Goal: Task Accomplishment & Management: Use online tool/utility

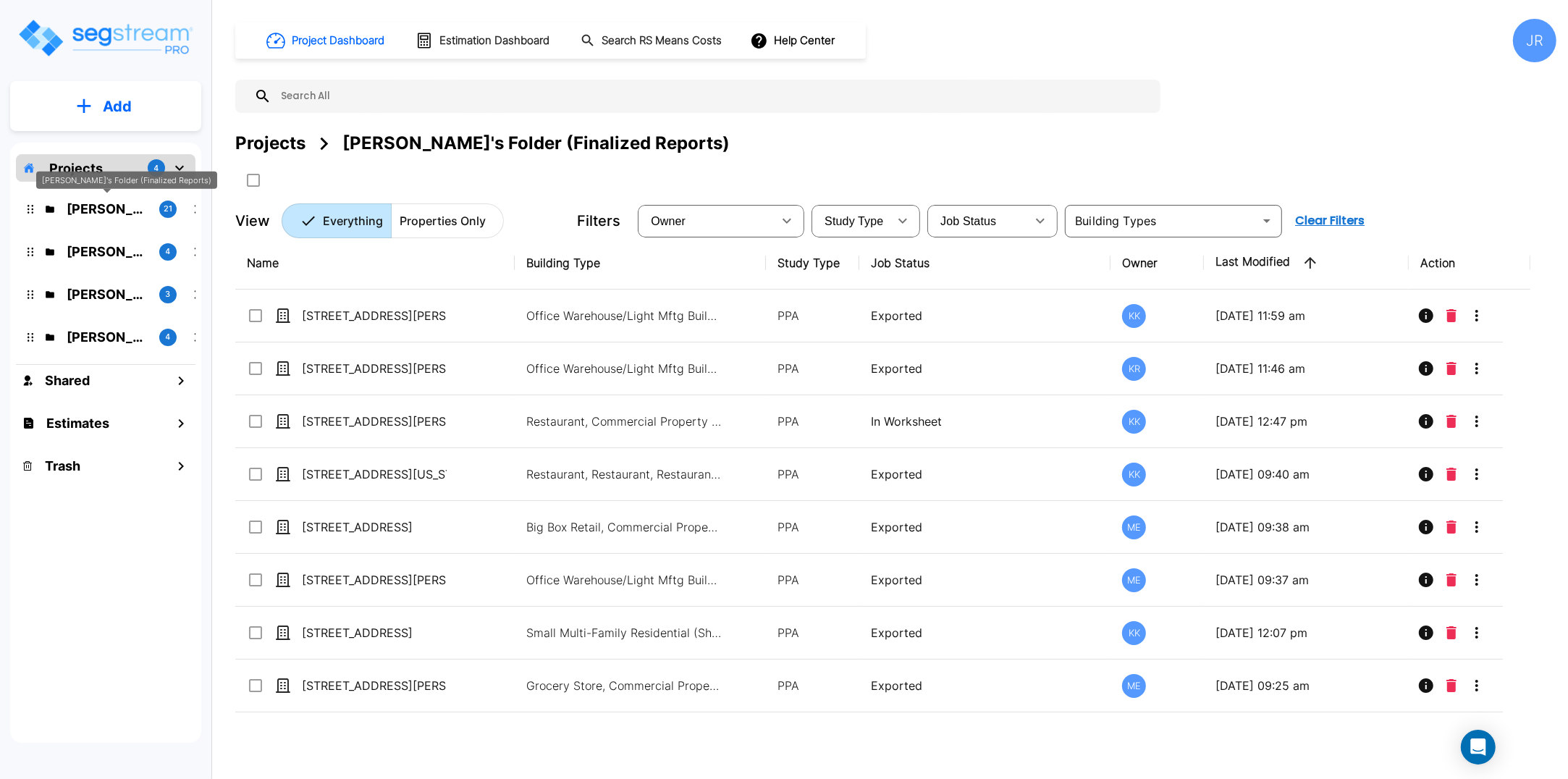
click at [110, 208] on p "Kristina's Folder (Finalized Reports)" at bounding box center [108, 209] width 81 height 20
click at [100, 252] on p "M.E. Folder" at bounding box center [108, 252] width 81 height 20
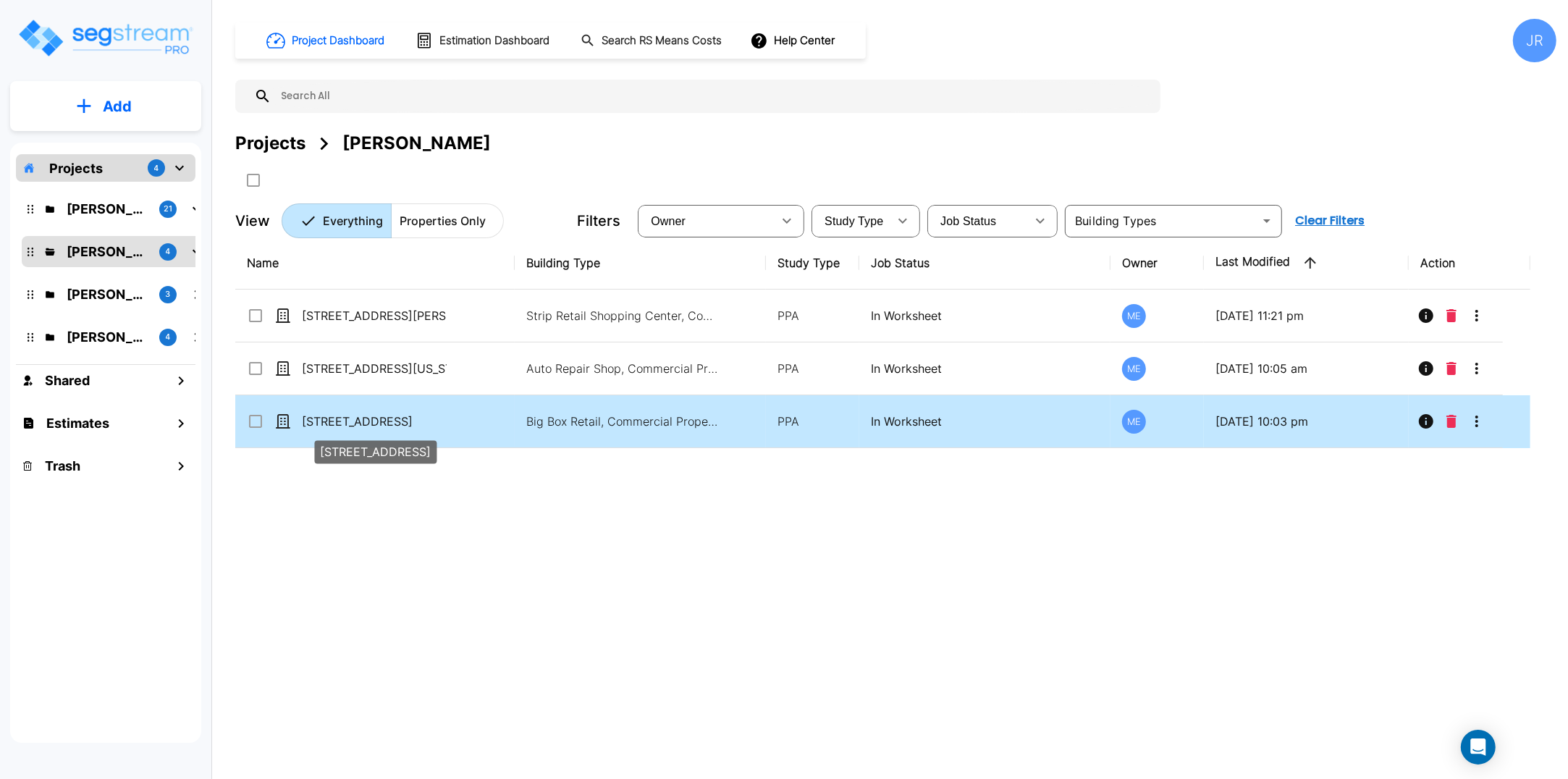
click at [348, 413] on p "[STREET_ADDRESS]" at bounding box center [375, 421] width 145 height 17
checkbox input "true"
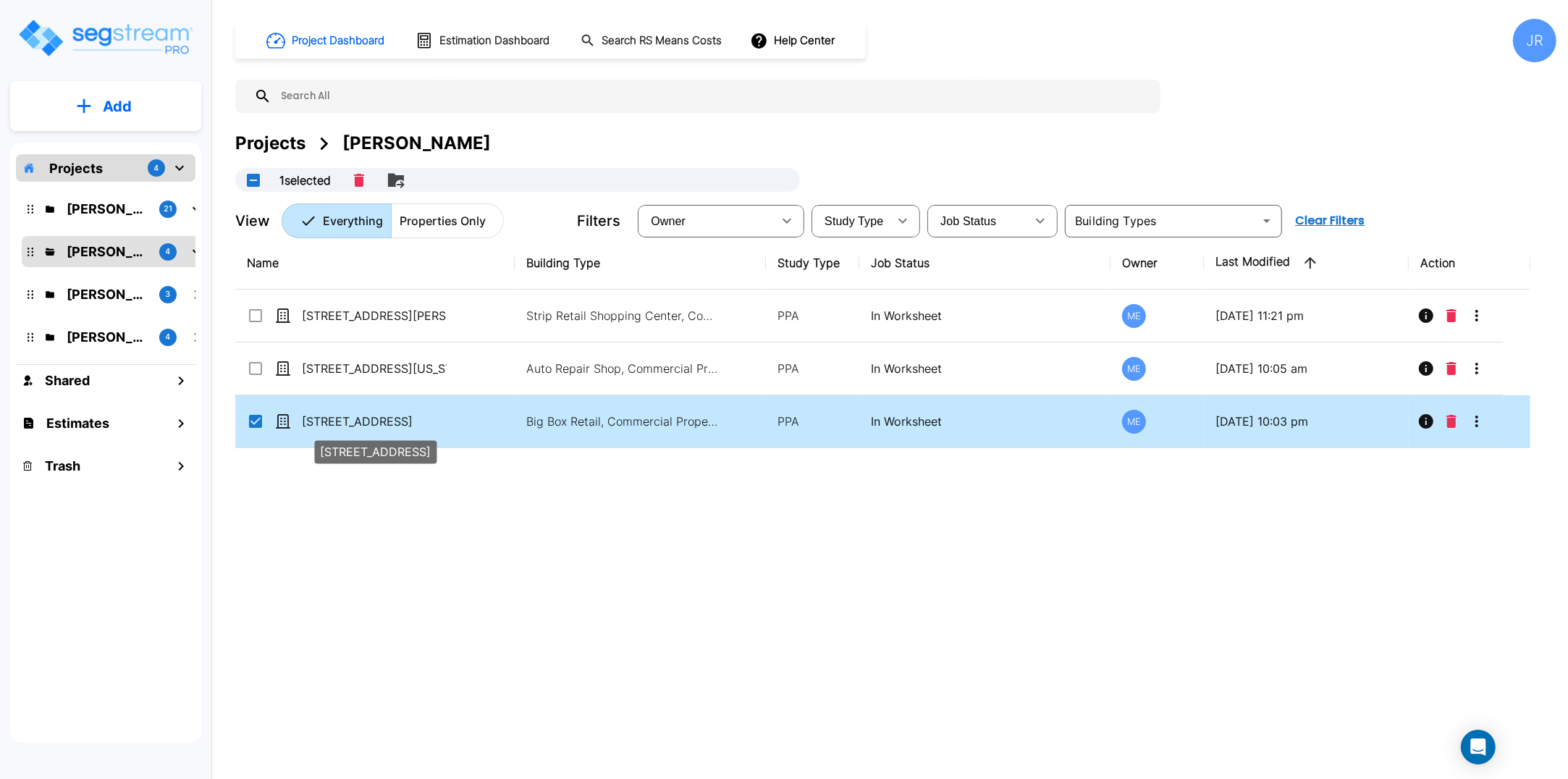
click at [348, 413] on p "[STREET_ADDRESS]" at bounding box center [375, 421] width 145 height 17
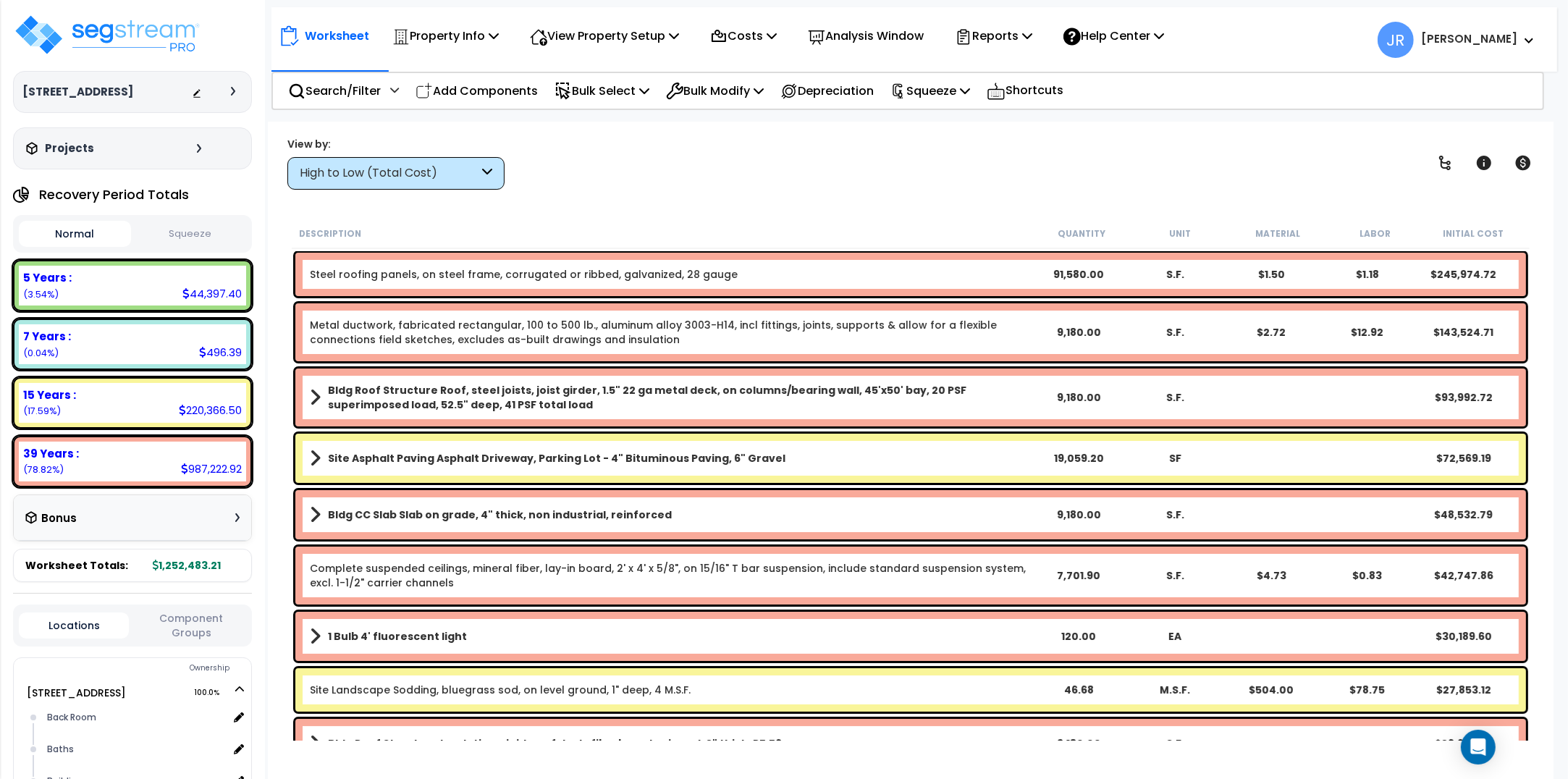
click at [466, 172] on div "High to Low (Total Cost)" at bounding box center [389, 173] width 179 height 16
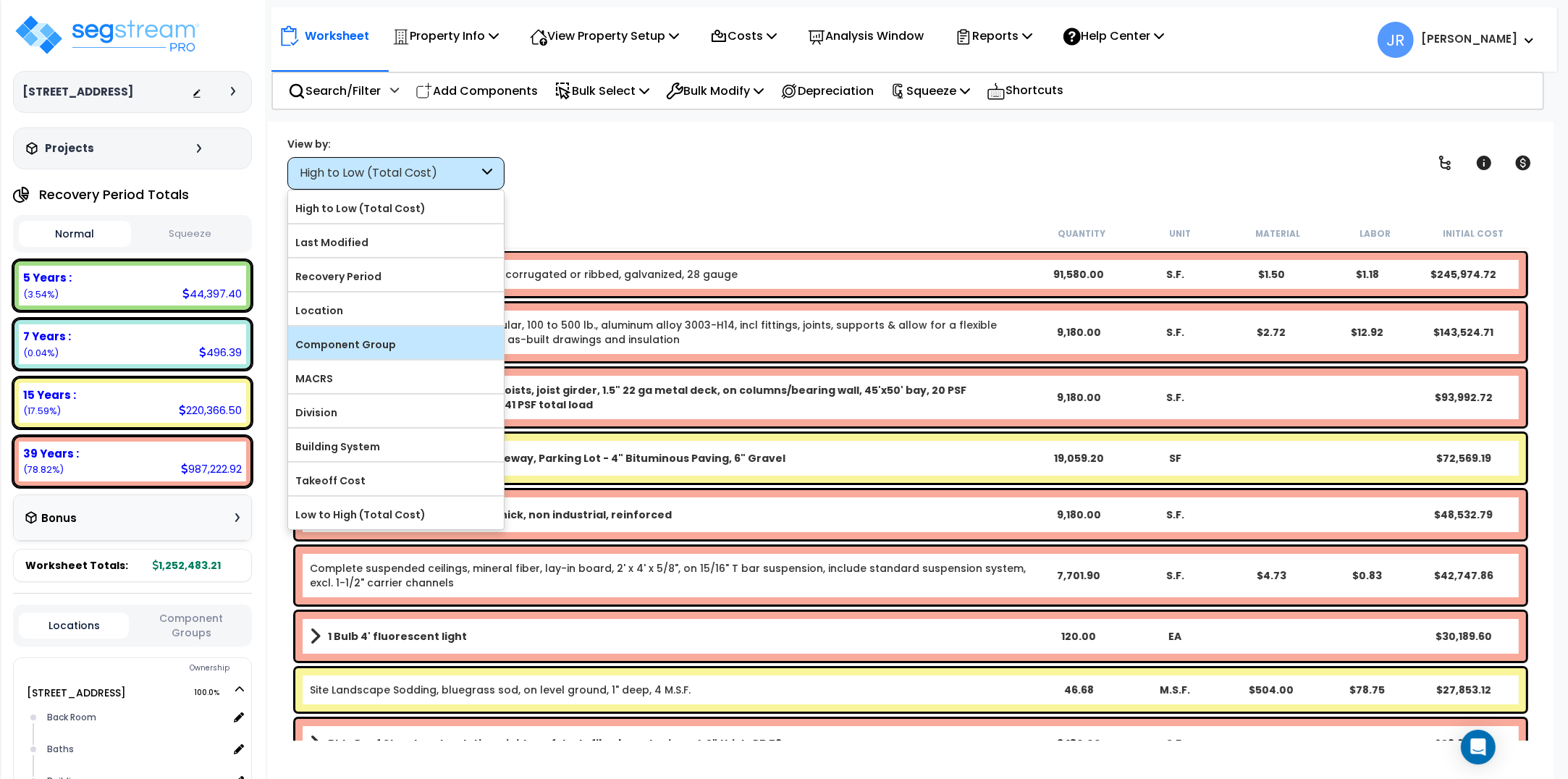
click at [369, 347] on label "Component Group" at bounding box center [396, 345] width 215 height 22
click at [0, 0] on input "Component Group" at bounding box center [0, 0] width 0 height 0
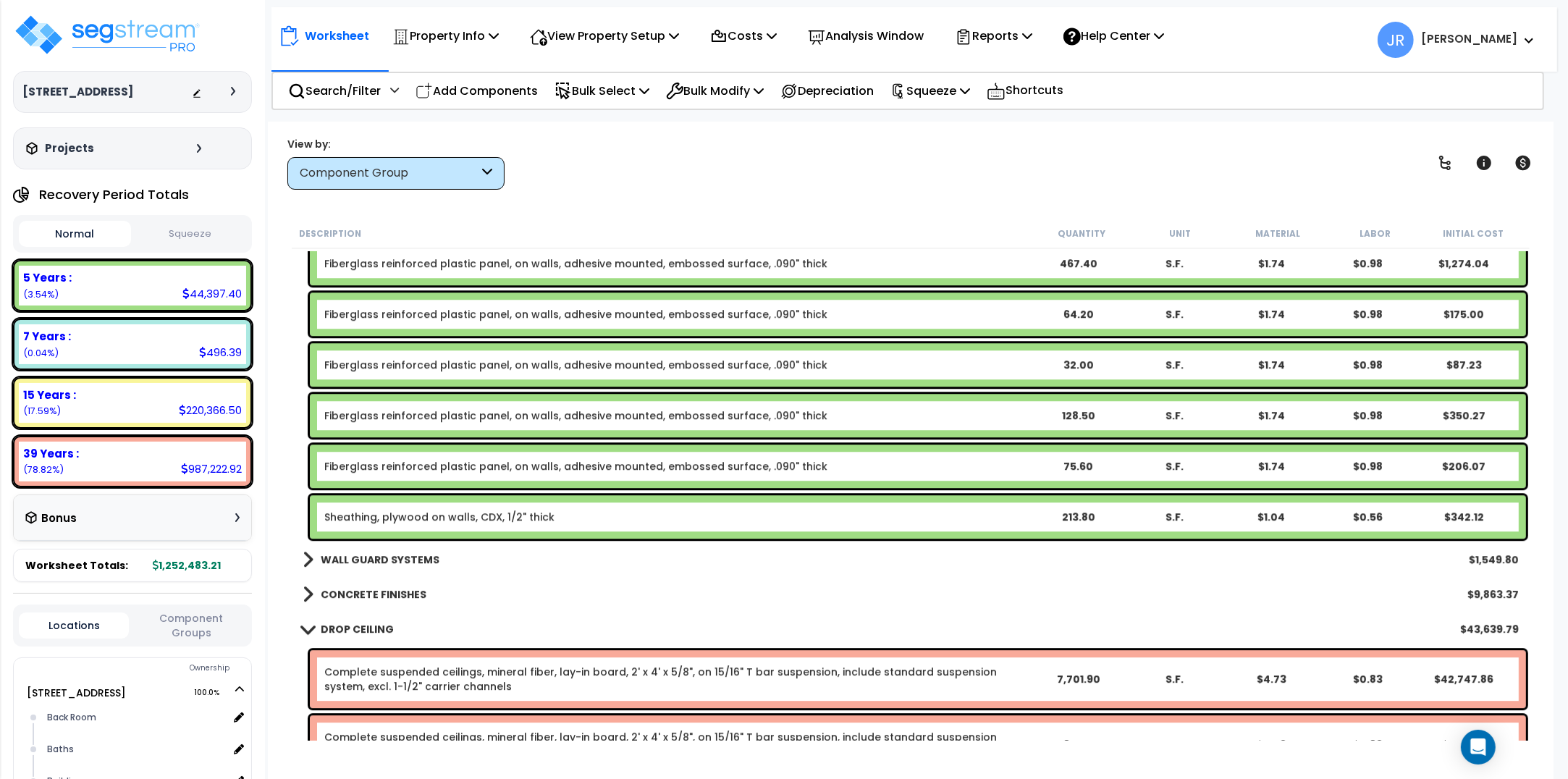
scroll to position [4888, 0]
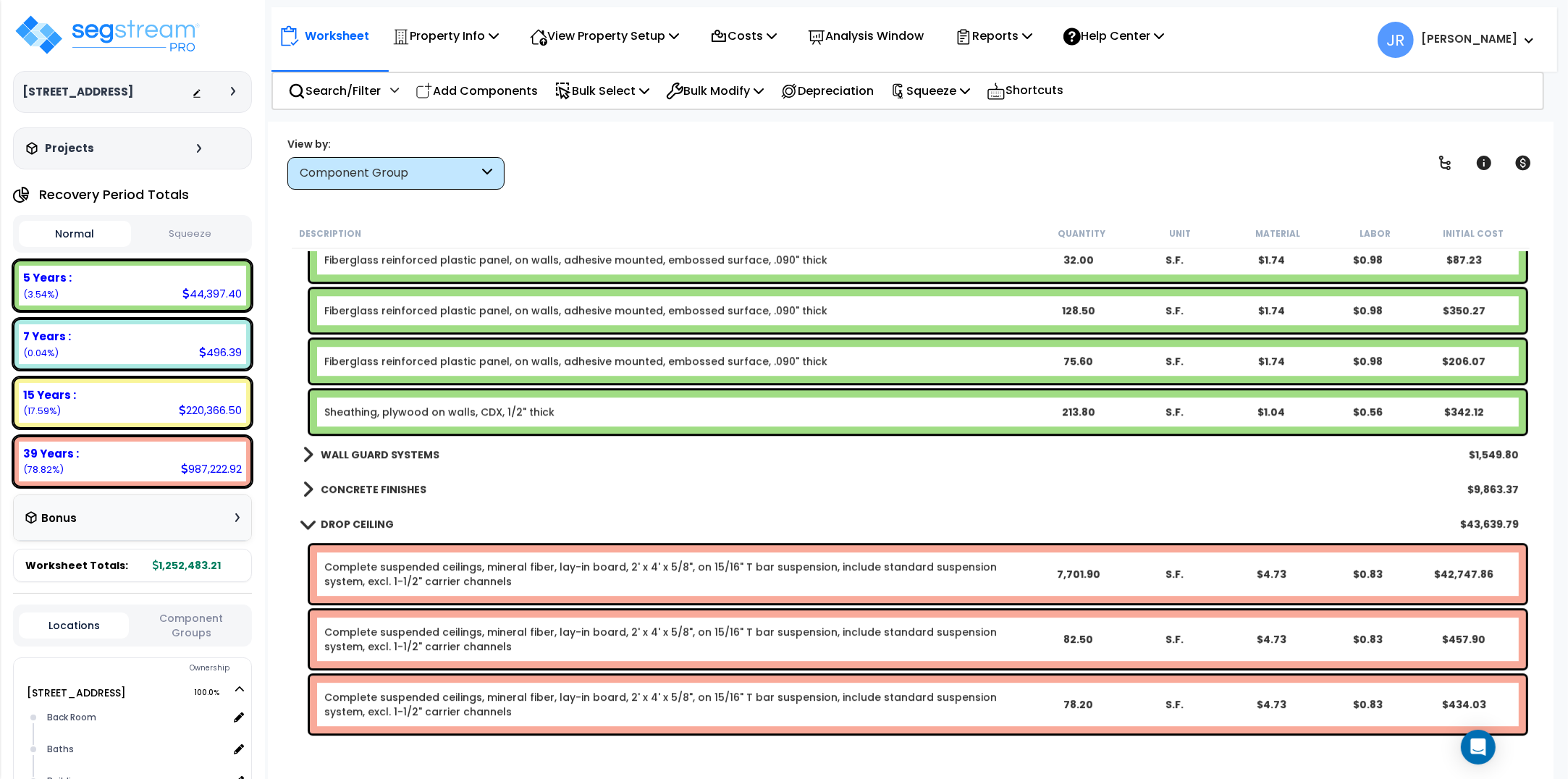
click at [406, 455] on b "WALL GUARD SYSTEMS" at bounding box center [380, 455] width 119 height 14
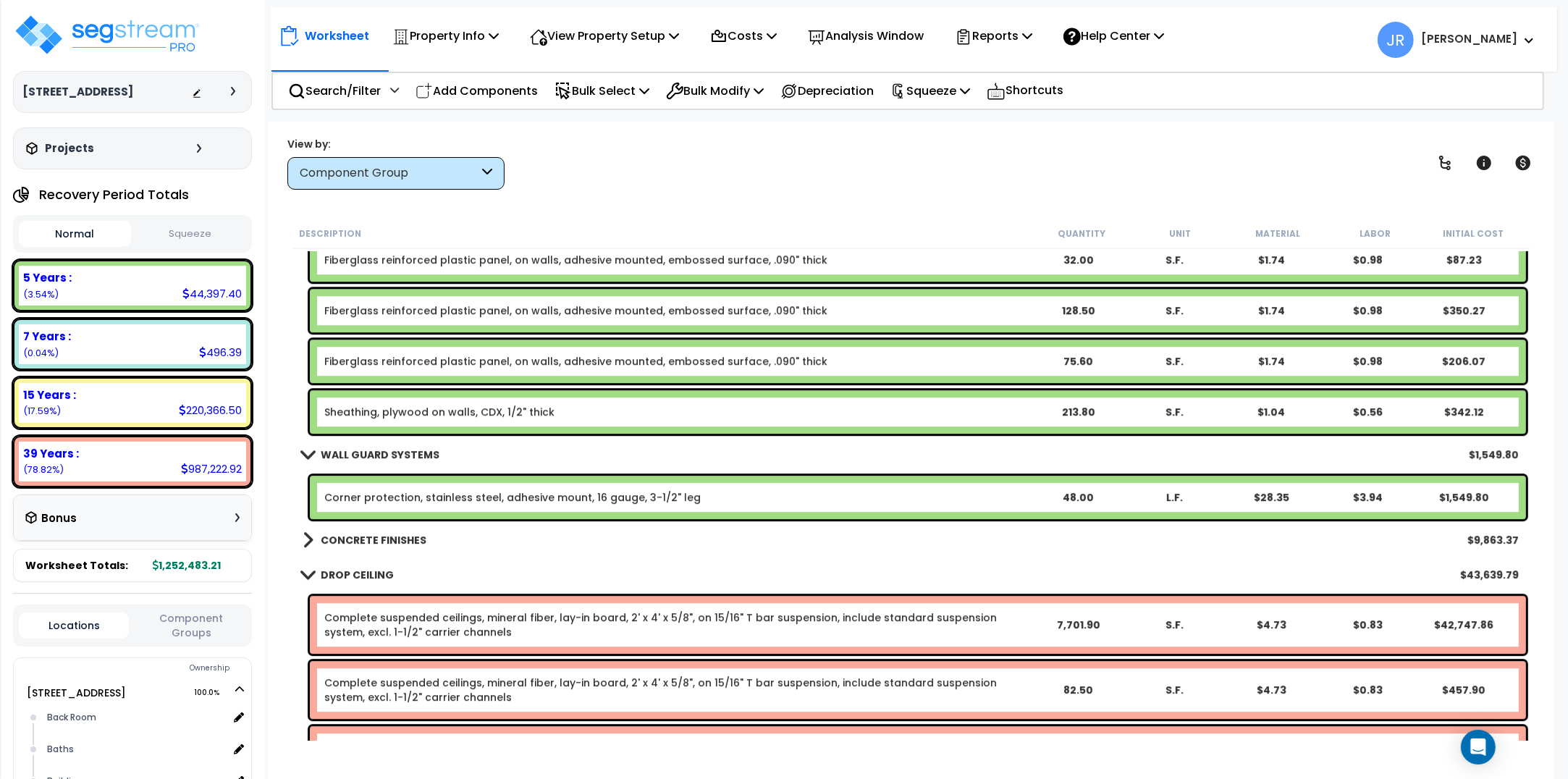
click at [397, 533] on b "CONCRETE FINISHES" at bounding box center [374, 540] width 106 height 14
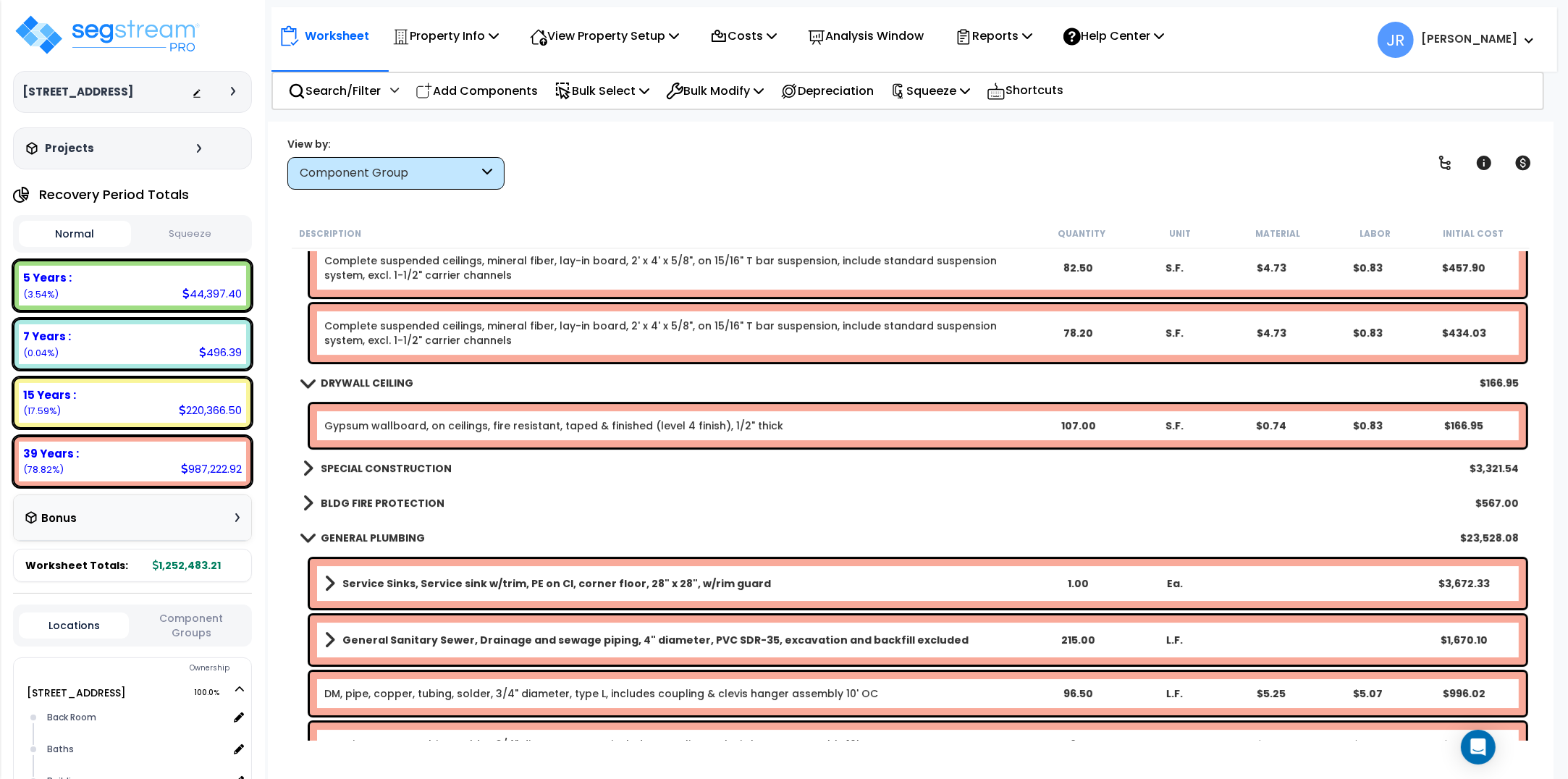
scroll to position [5611, 0]
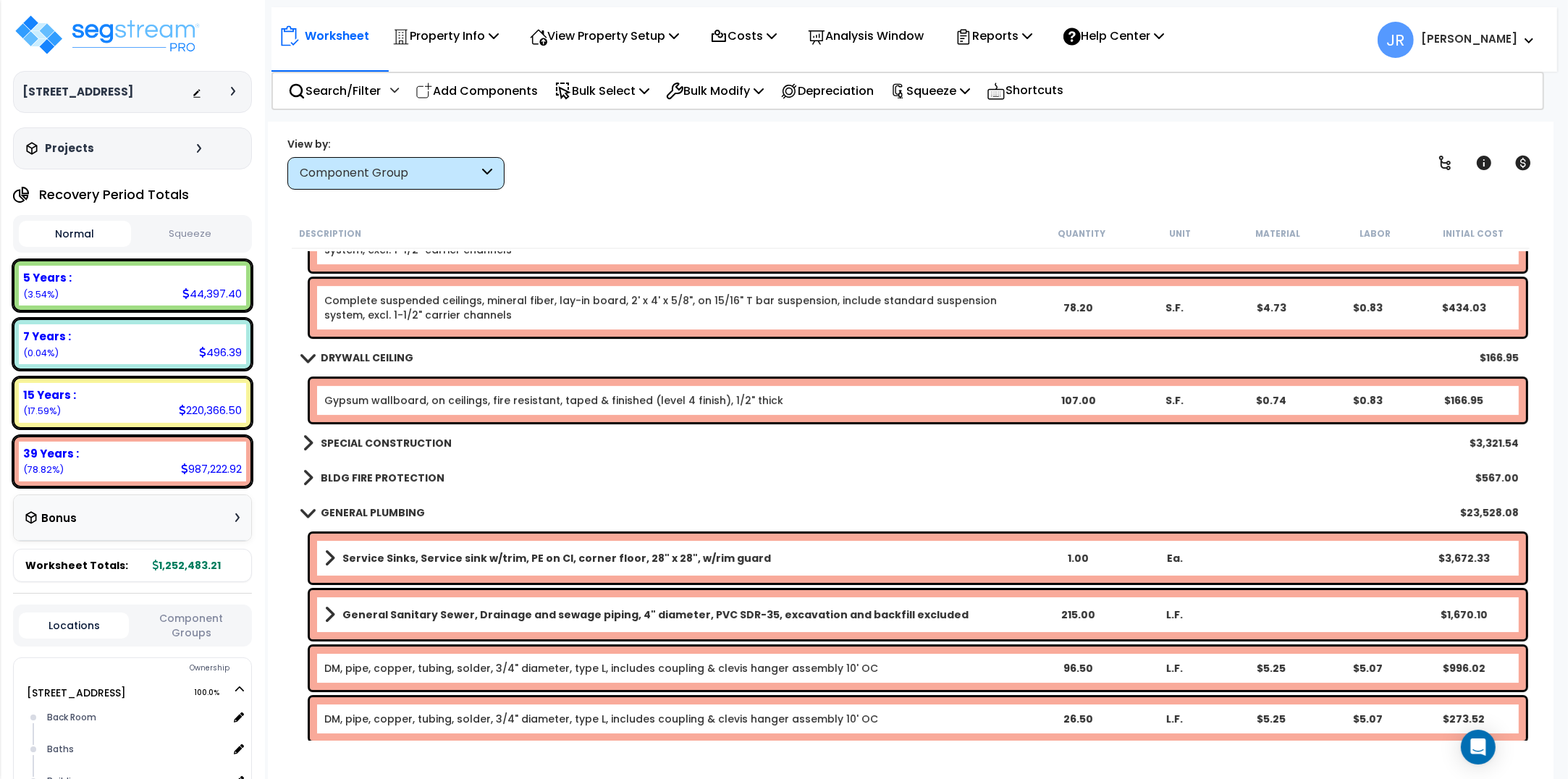
click at [387, 444] on b "SPECIAL CONSTRUCTION" at bounding box center [386, 443] width 131 height 14
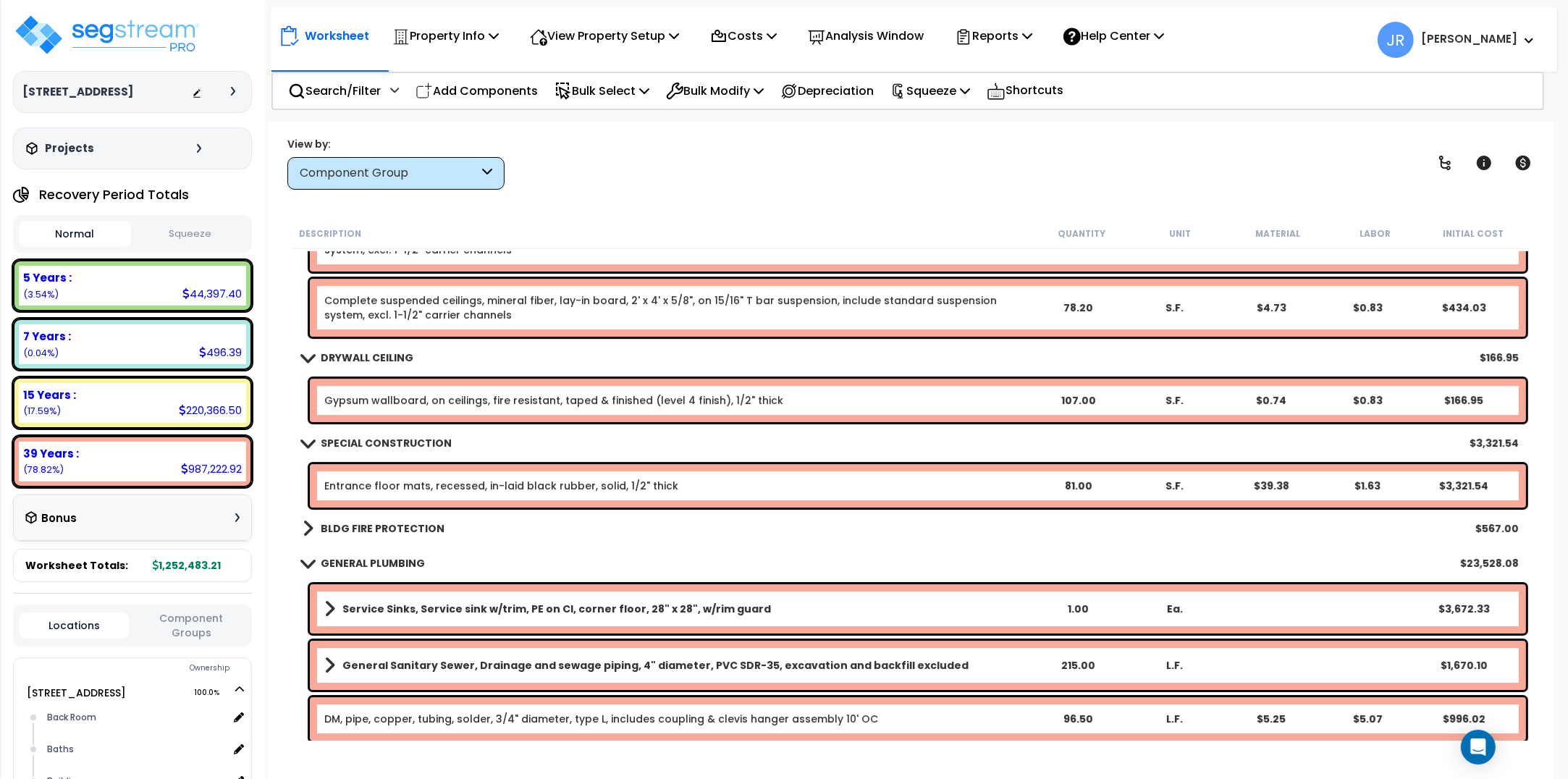
click at [393, 535] on b "BLDG FIRE PROTECTION" at bounding box center [383, 528] width 124 height 14
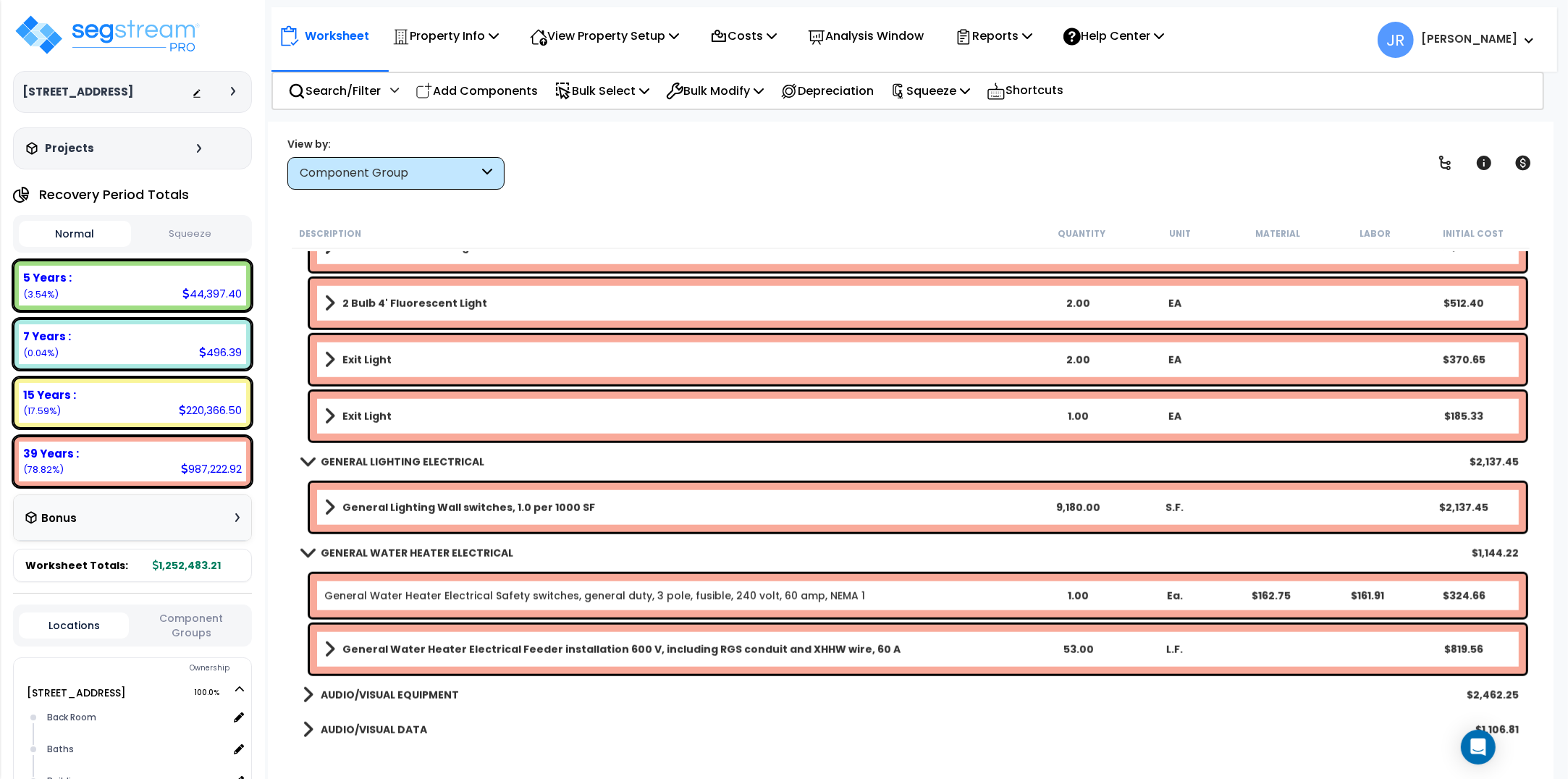
scroll to position [8146, 0]
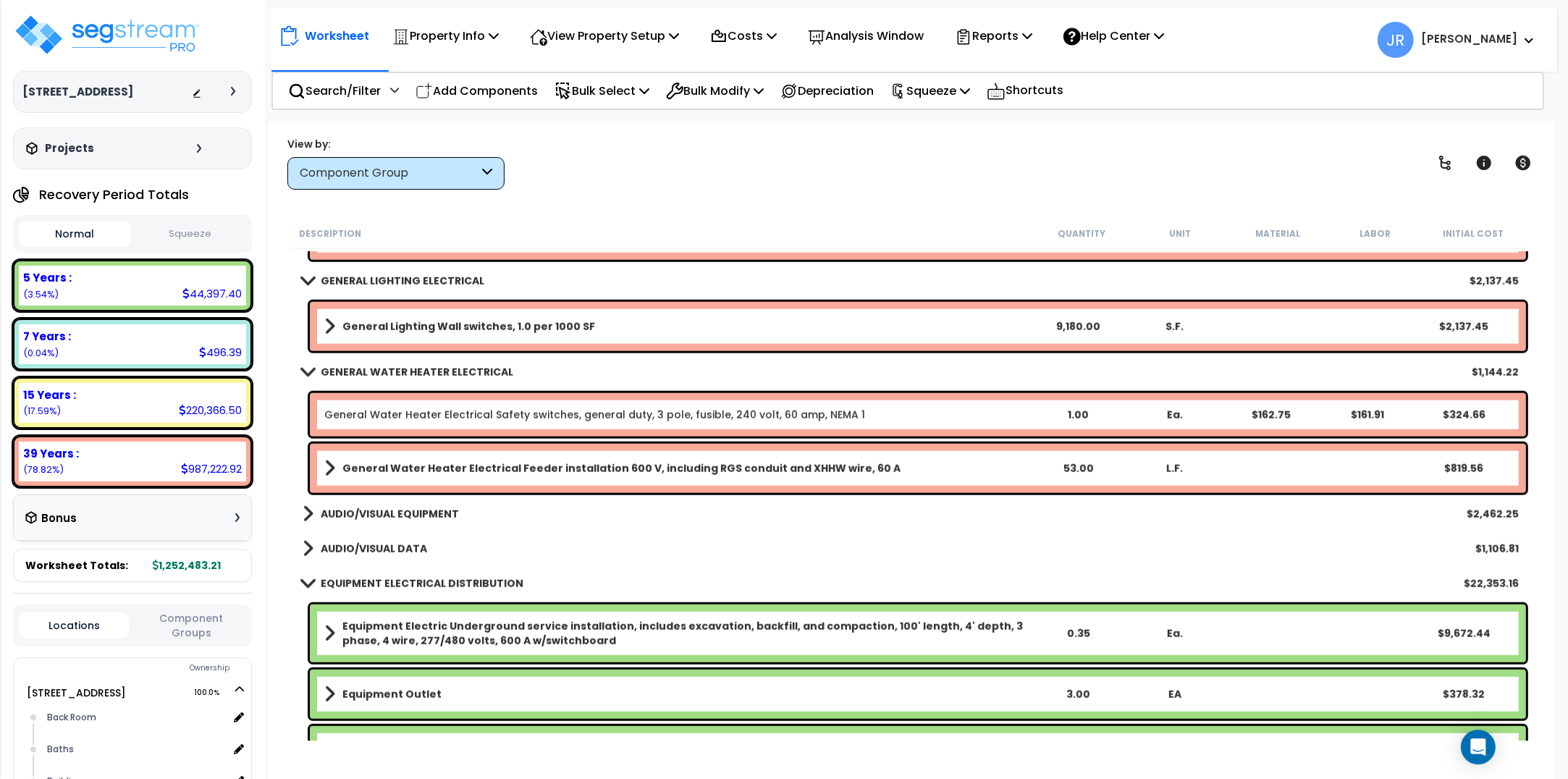
click at [440, 510] on b "AUDIO/VISUAL EQUIPMENT" at bounding box center [390, 514] width 138 height 14
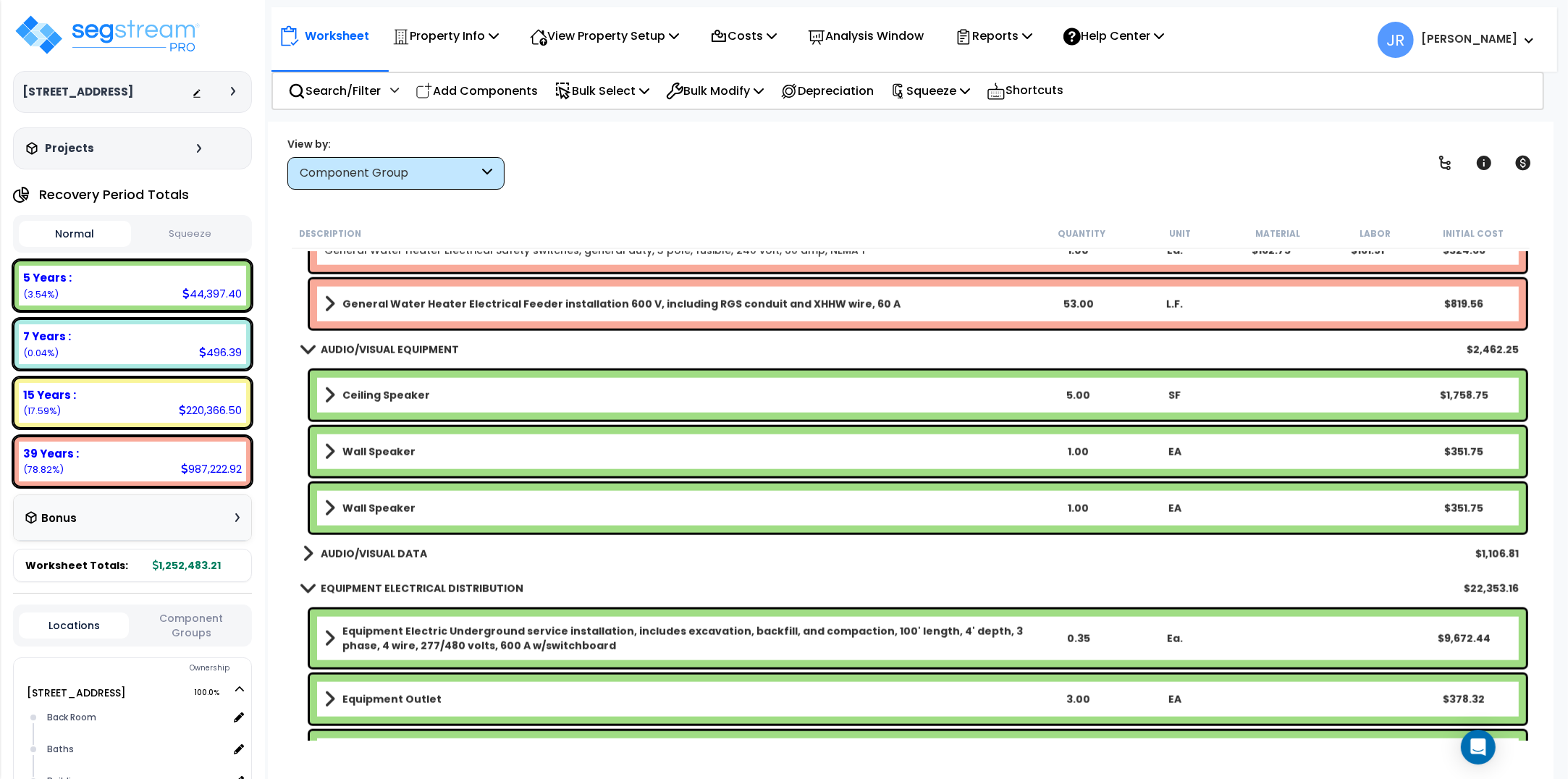
scroll to position [8327, 0]
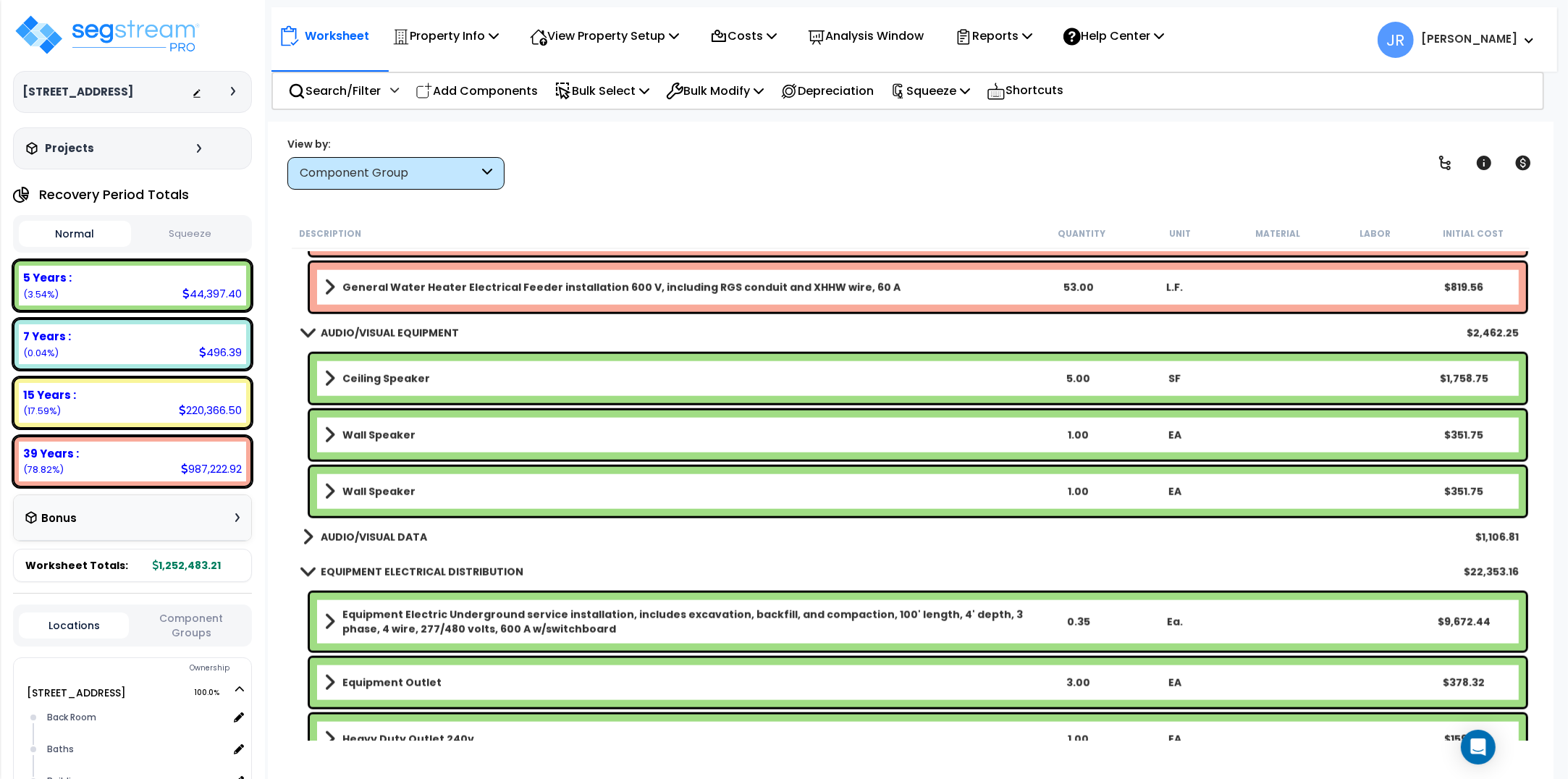
click at [420, 528] on link "AUDIO/VISUAL DATA" at bounding box center [366, 537] width 125 height 20
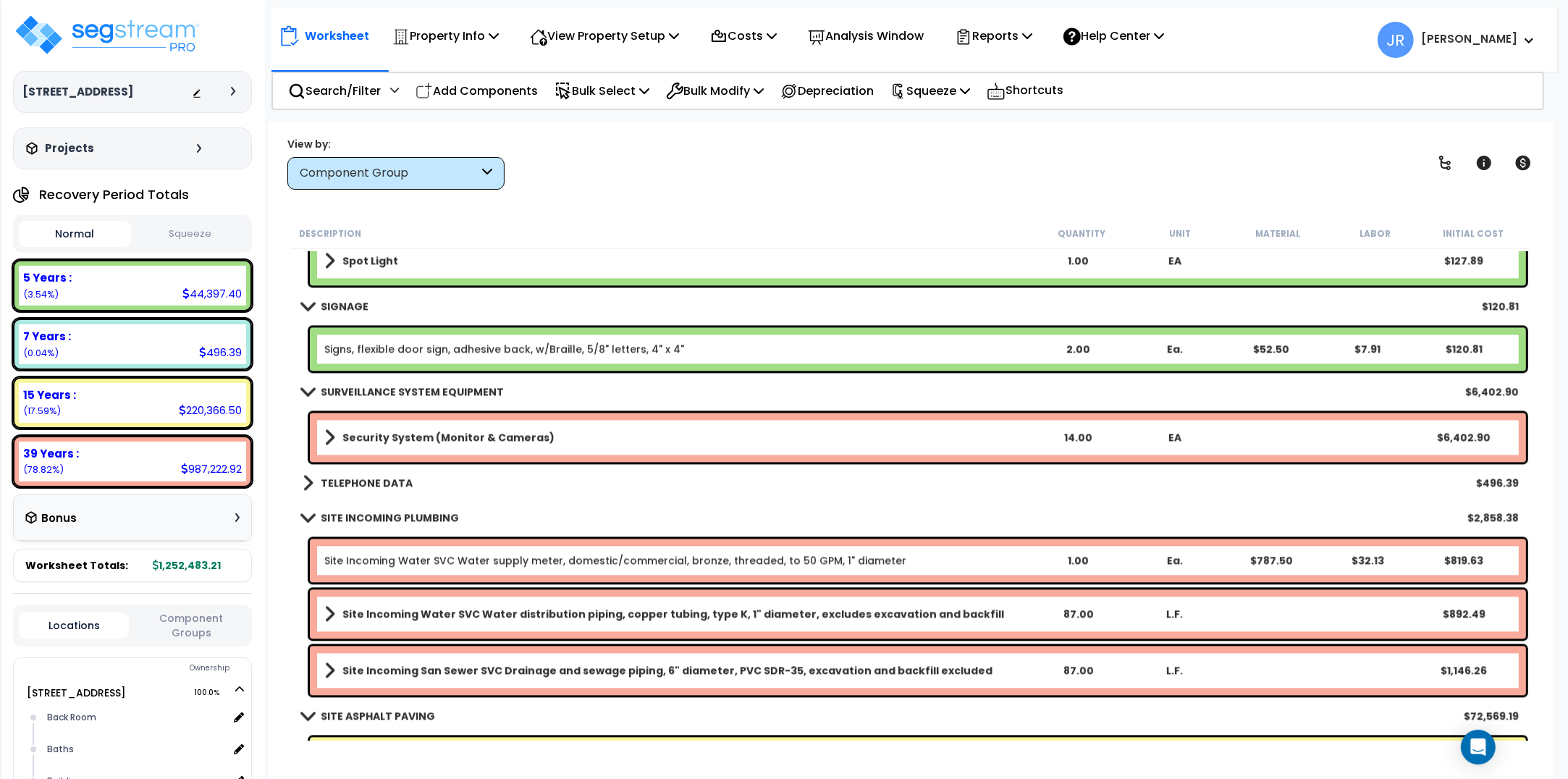
scroll to position [9956, 0]
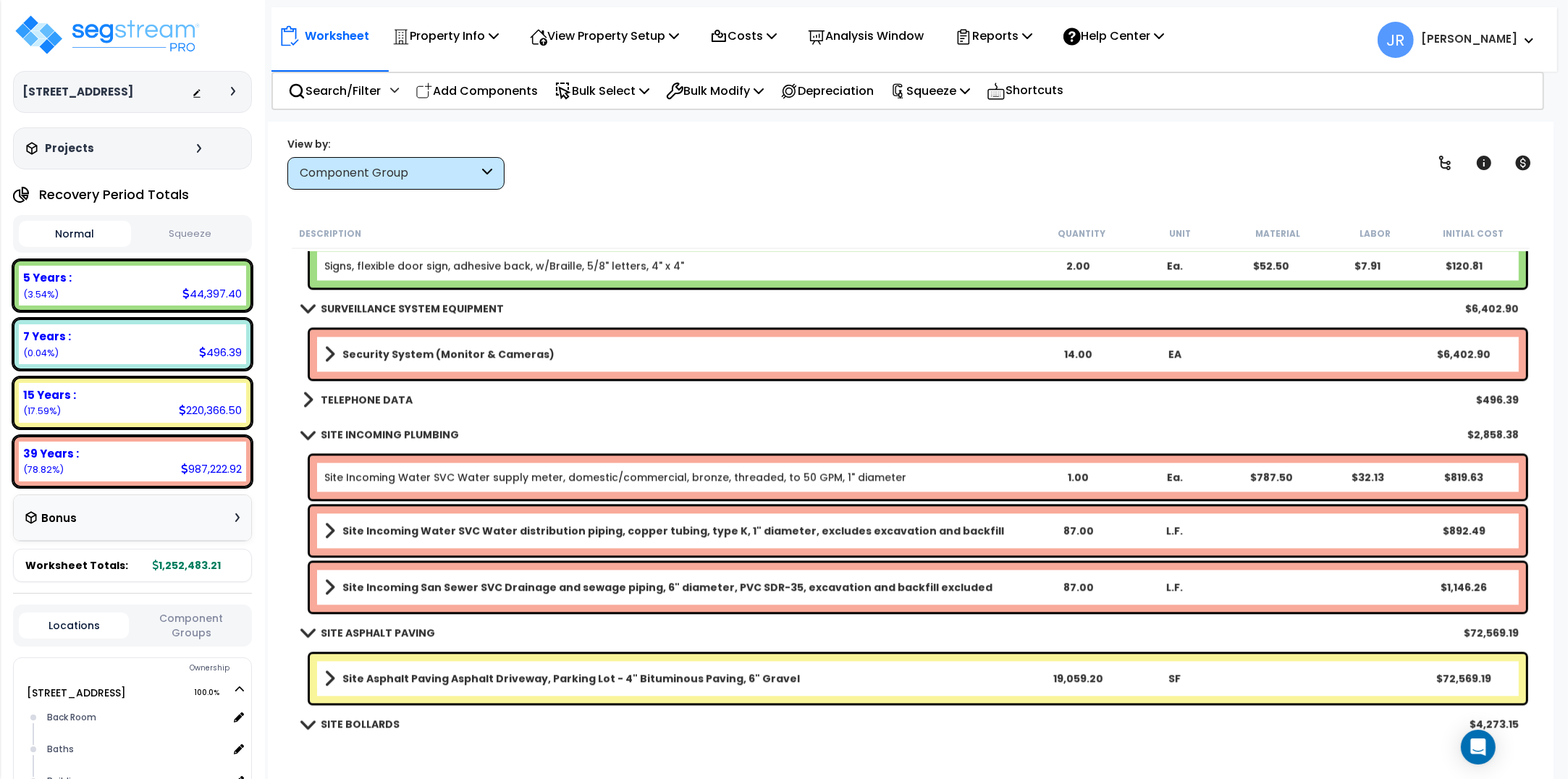
click at [397, 395] on b "TELEPHONE DATA" at bounding box center [367, 400] width 92 height 14
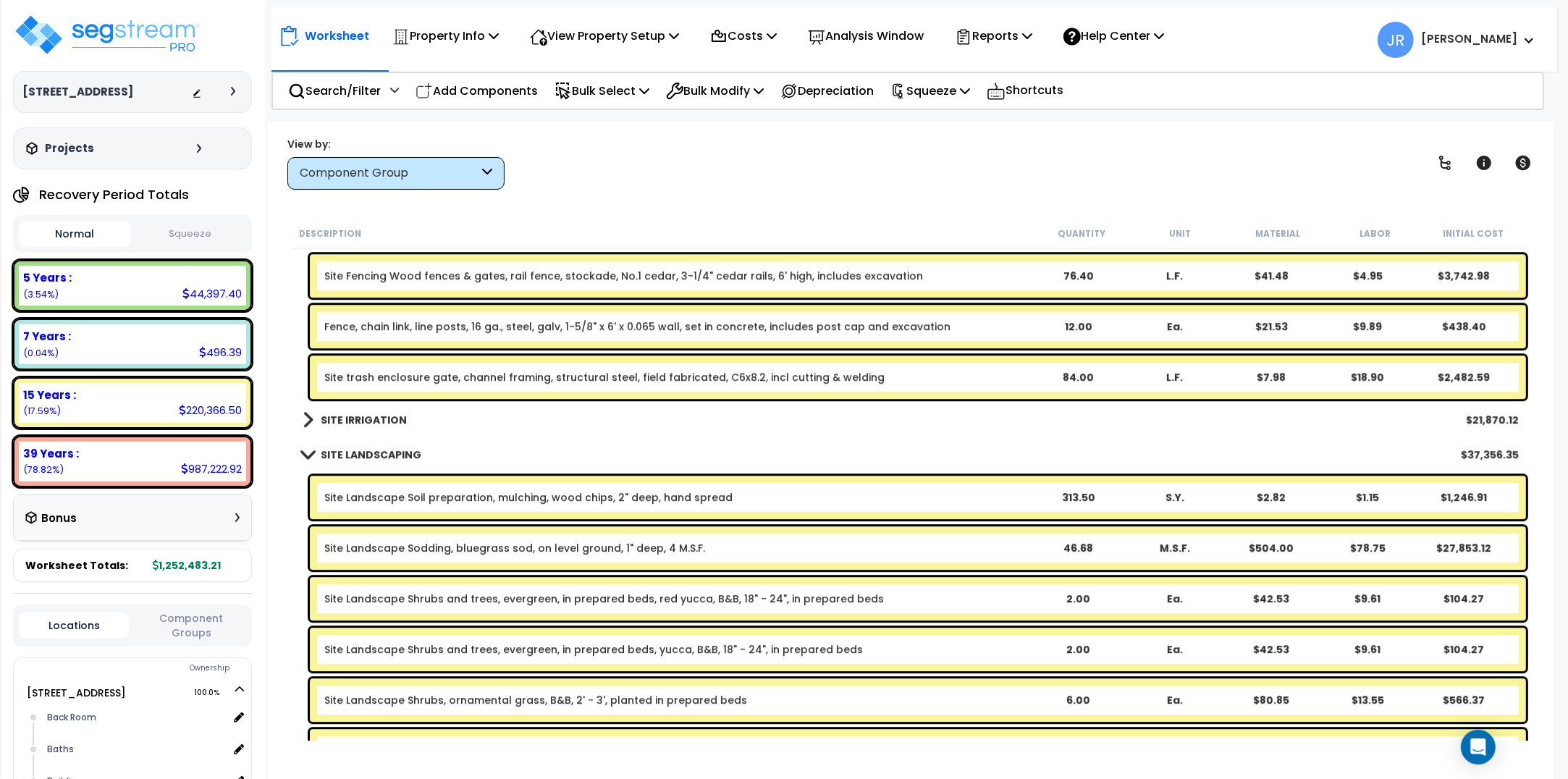
scroll to position [11223, 0]
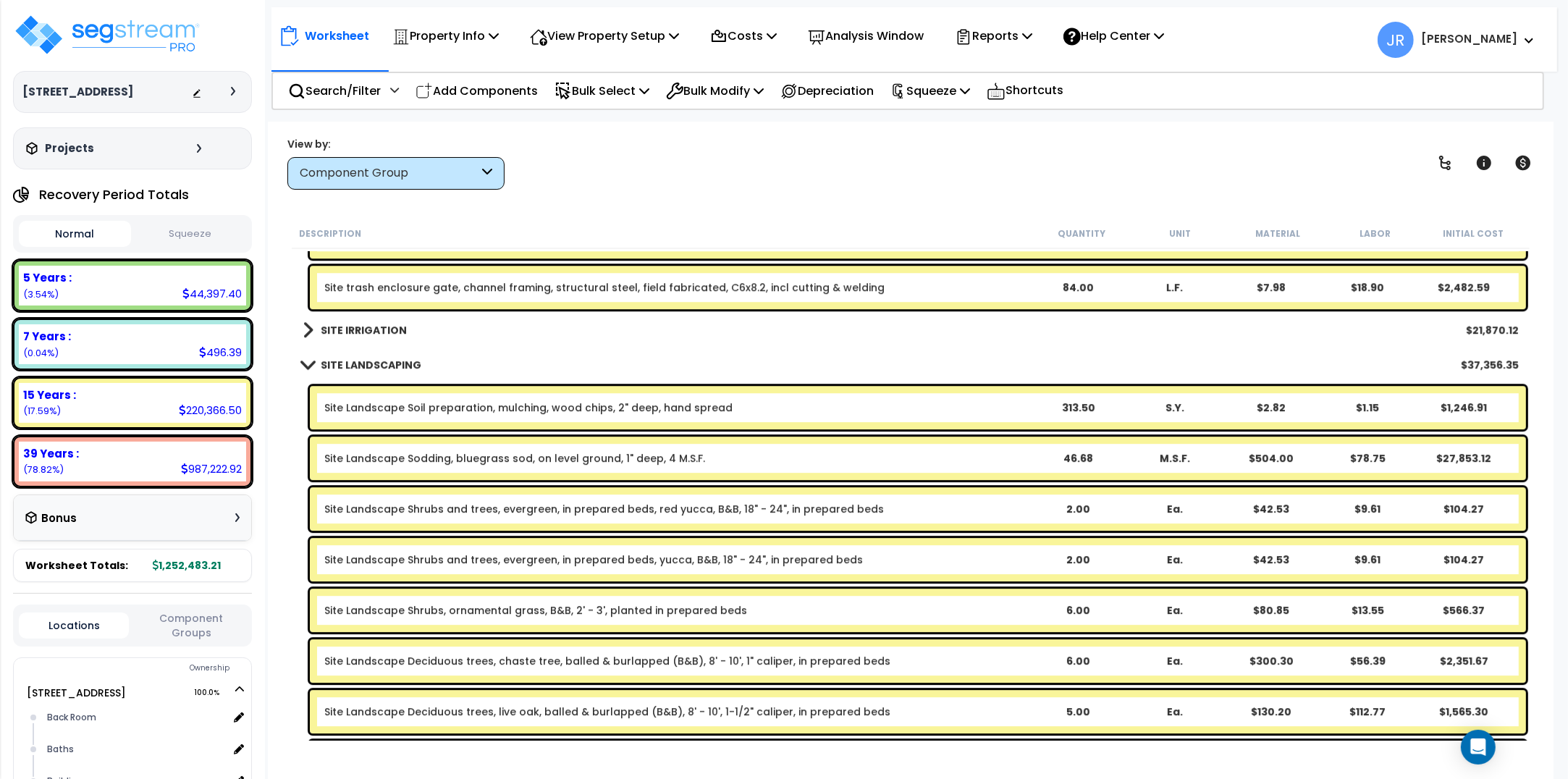
click at [376, 329] on b "SITE IRRIGATION" at bounding box center [364, 330] width 86 height 14
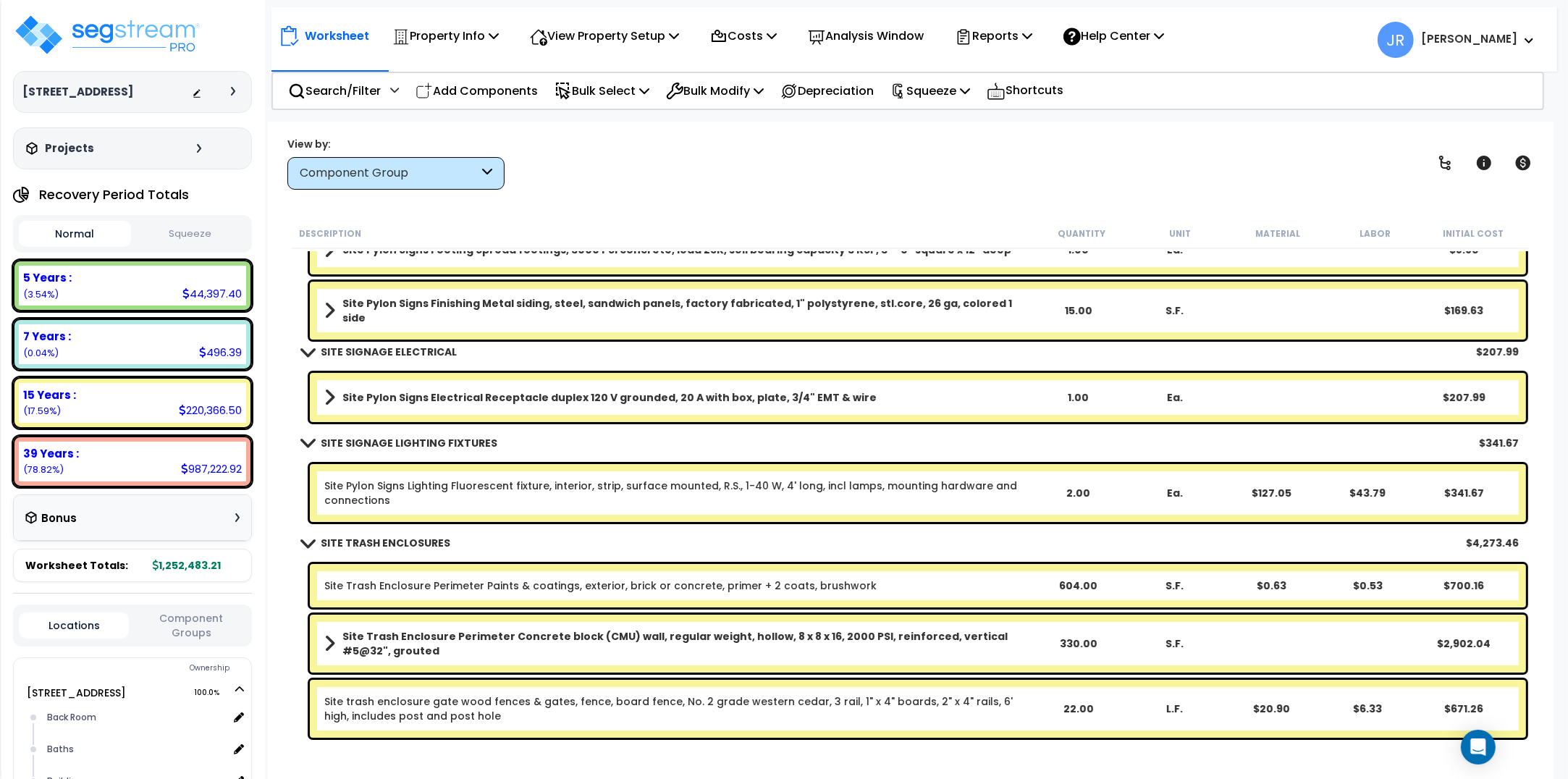
scroll to position [63, 0]
click at [66, 147] on h3 "Projects" at bounding box center [70, 148] width 49 height 14
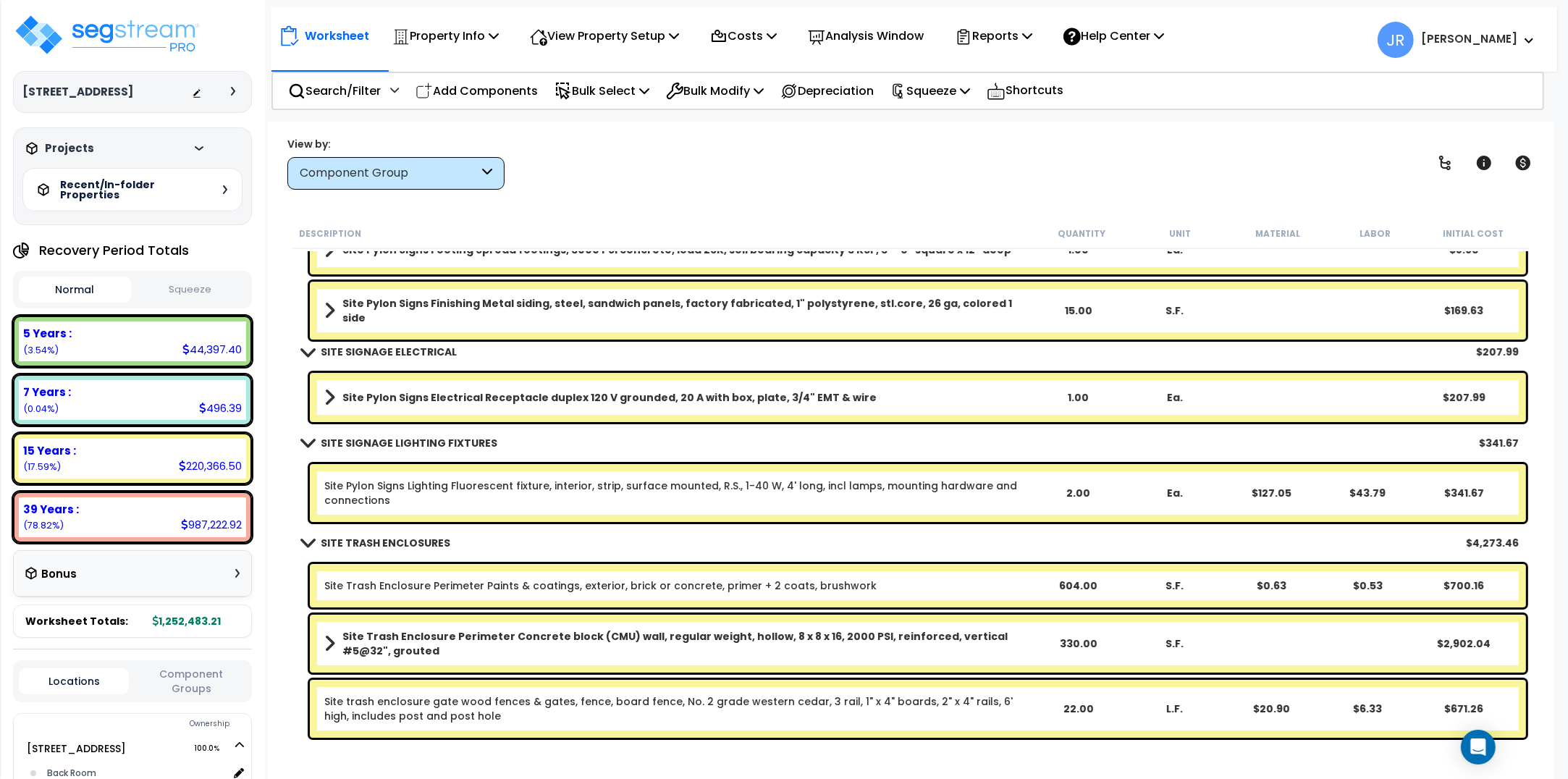
click at [66, 147] on h3 "Projects" at bounding box center [70, 148] width 49 height 14
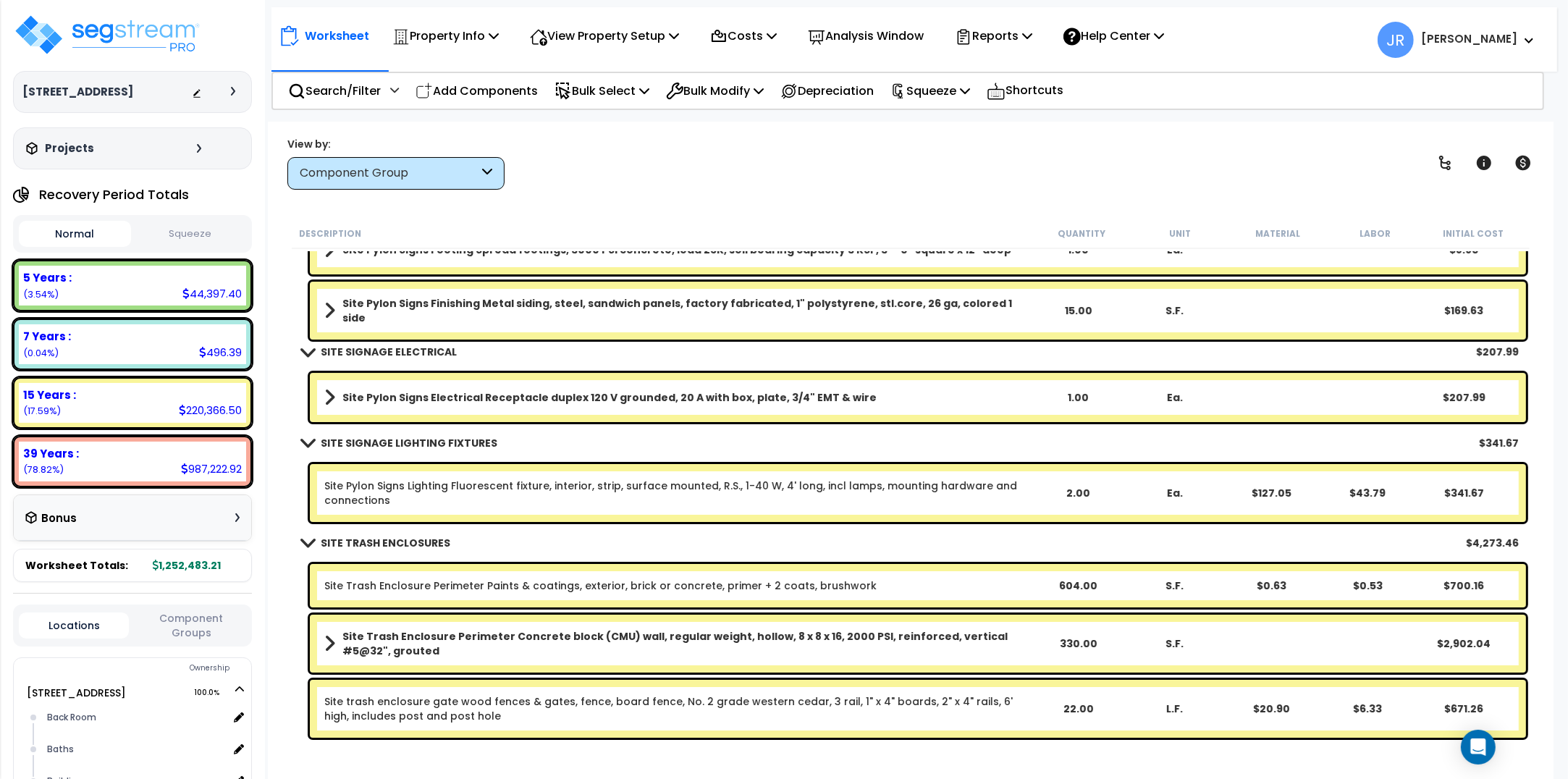
click at [66, 147] on h3 "Projects" at bounding box center [70, 148] width 49 height 14
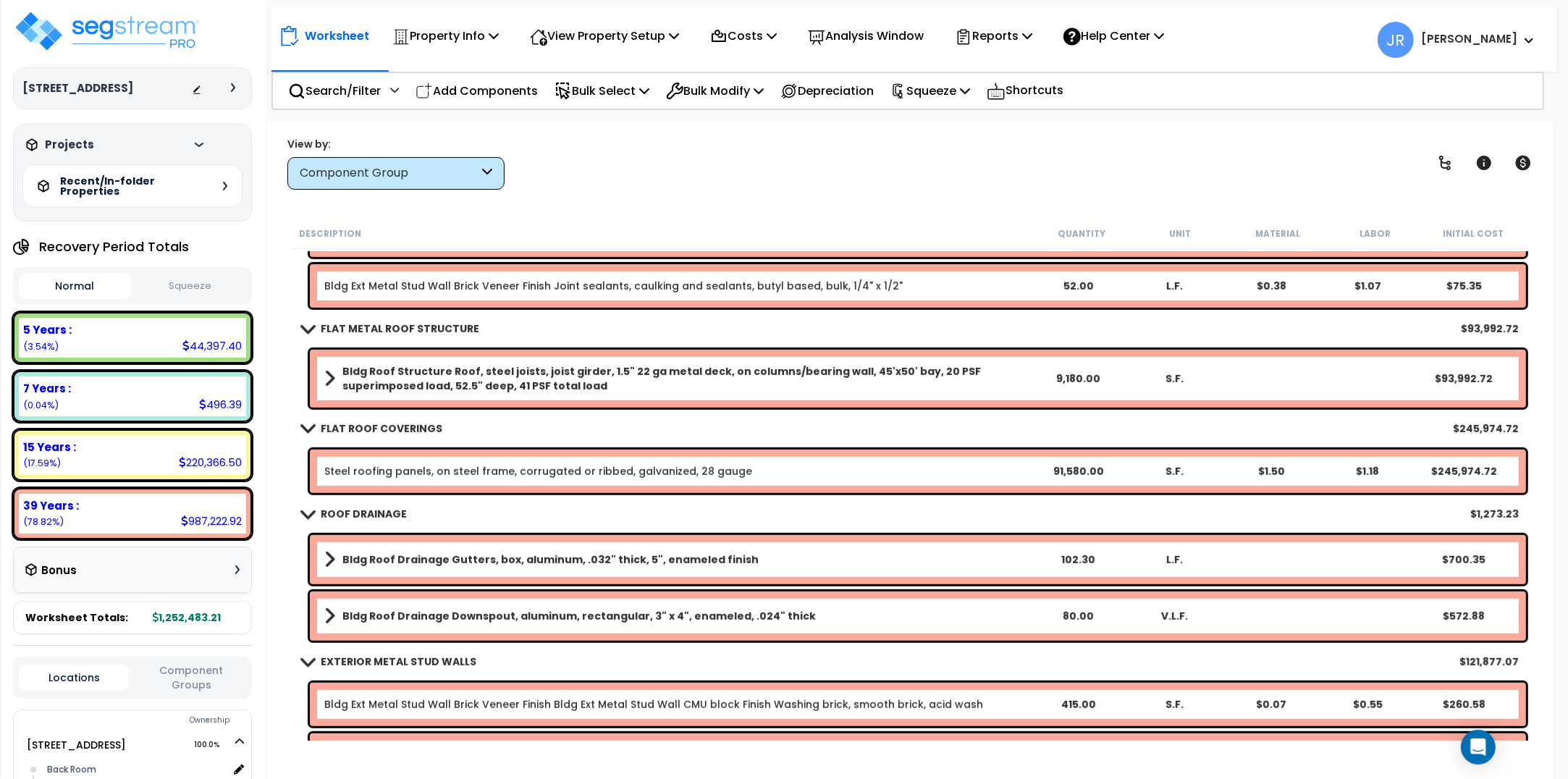
scroll to position [0, 0]
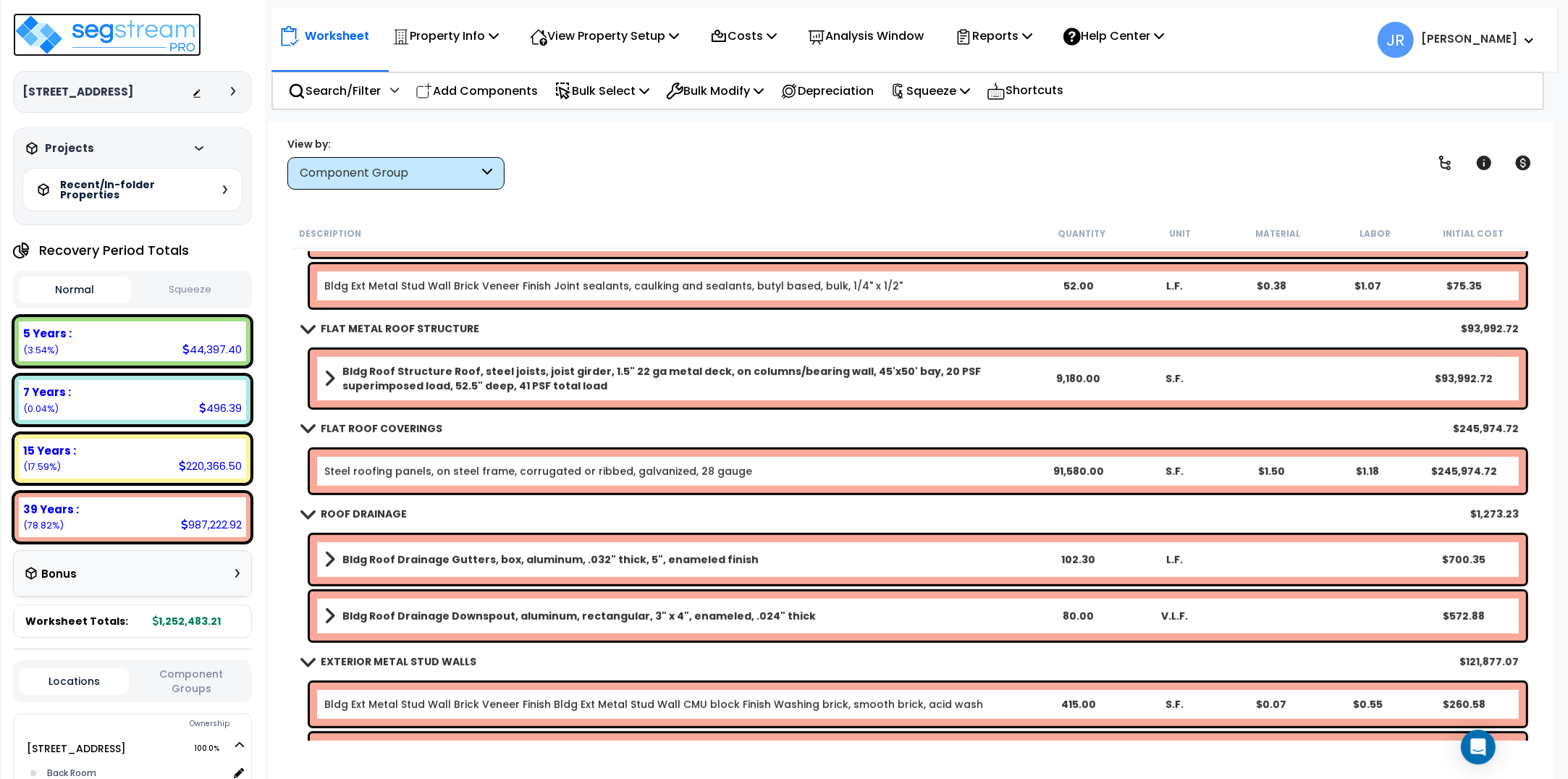
click at [127, 34] on img at bounding box center [107, 34] width 188 height 43
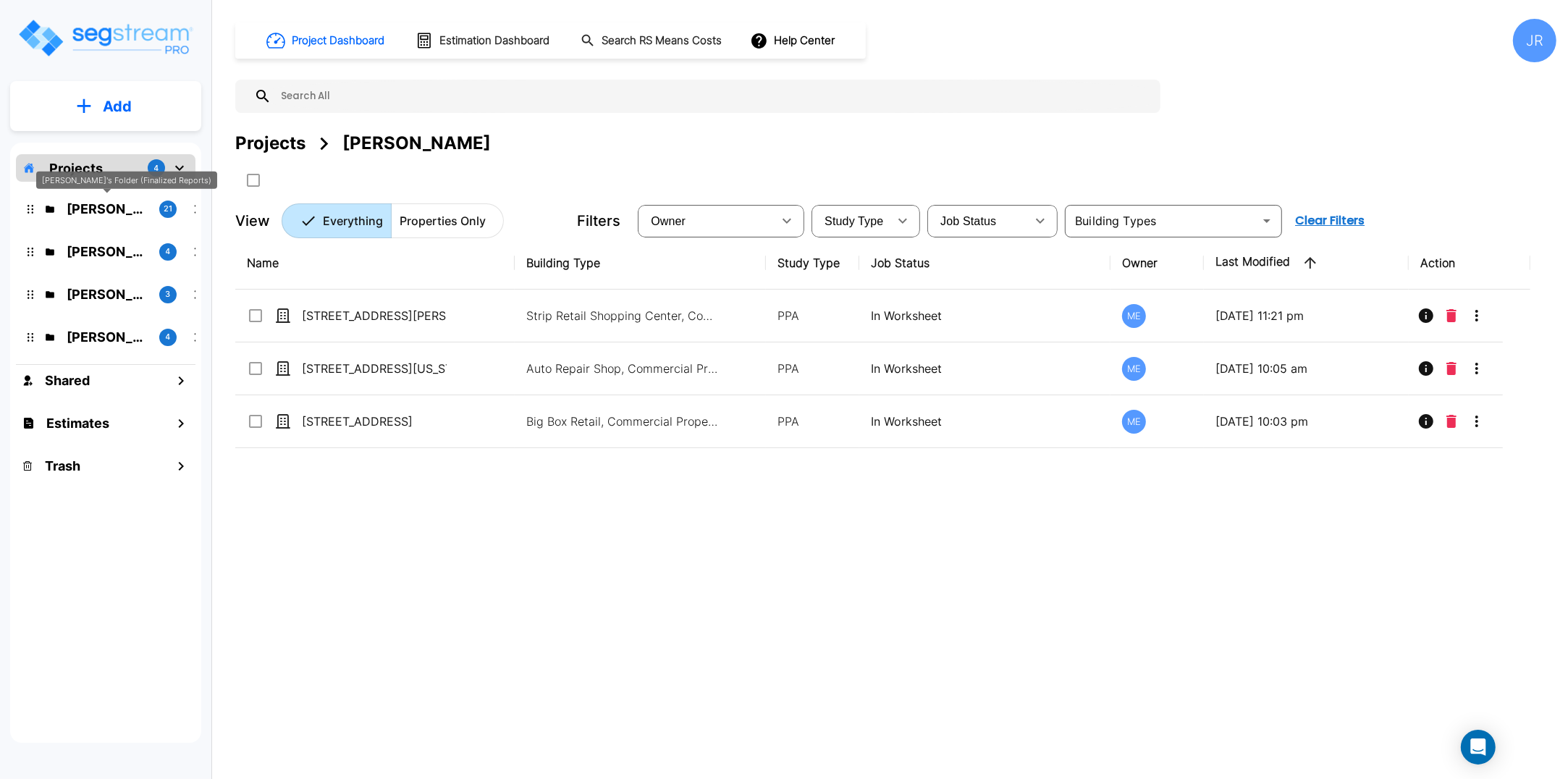
click at [92, 217] on p "Kristina's Folder (Finalized Reports)" at bounding box center [108, 209] width 81 height 20
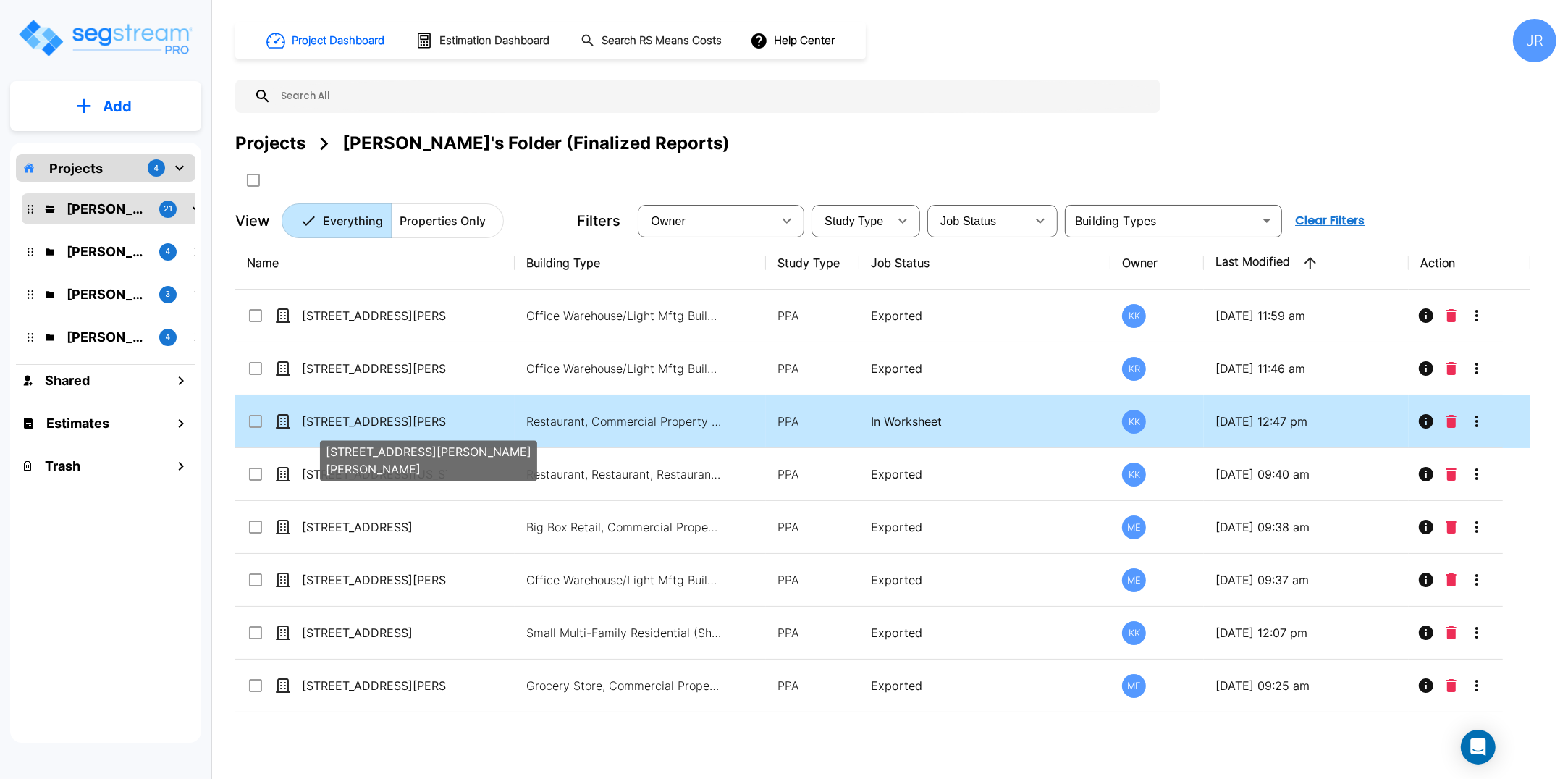
click at [358, 423] on p "540 W Eaton Pike" at bounding box center [375, 421] width 145 height 17
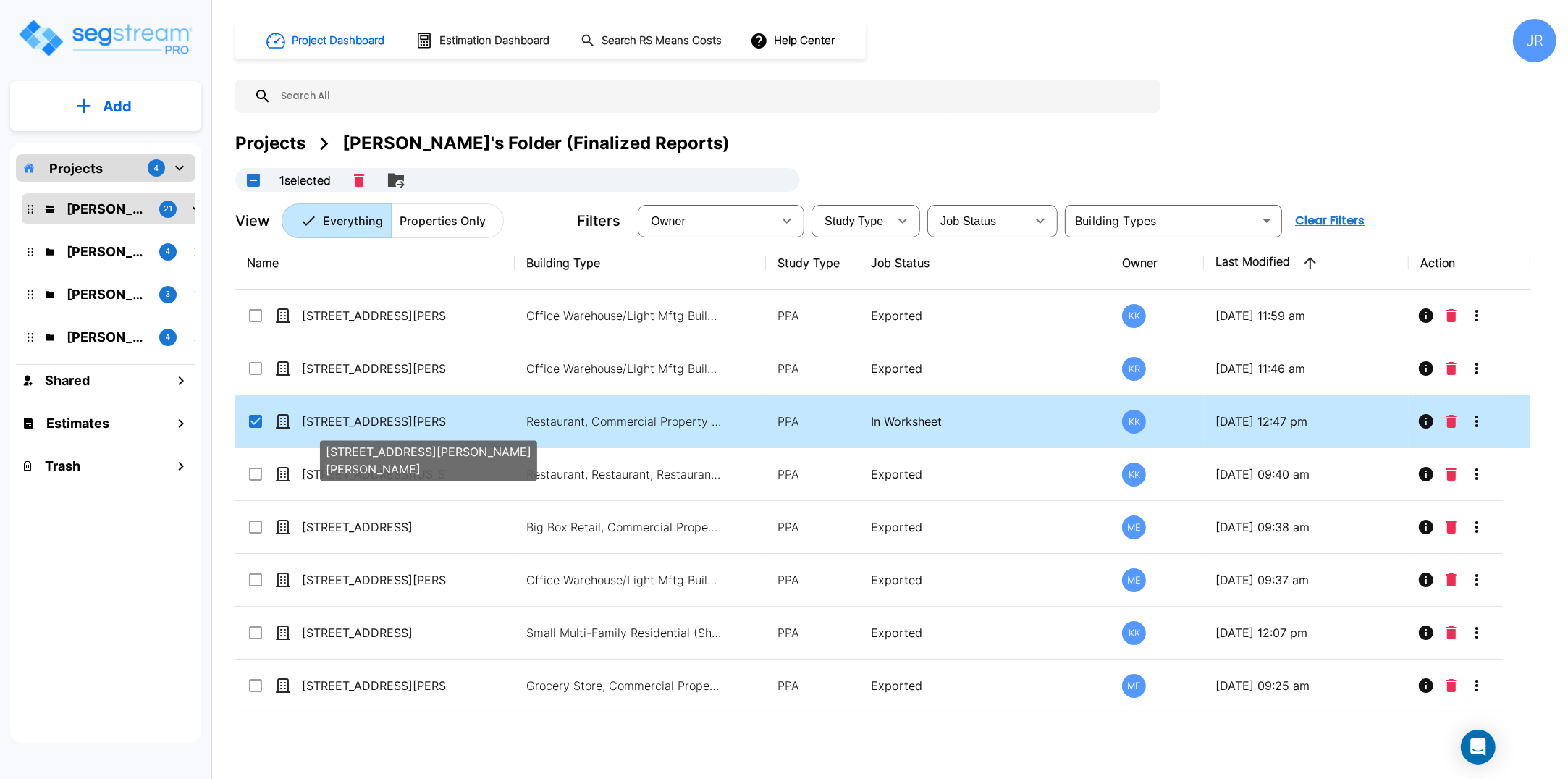
click at [358, 423] on p "540 W Eaton Pike" at bounding box center [375, 421] width 145 height 17
checkbox input "false"
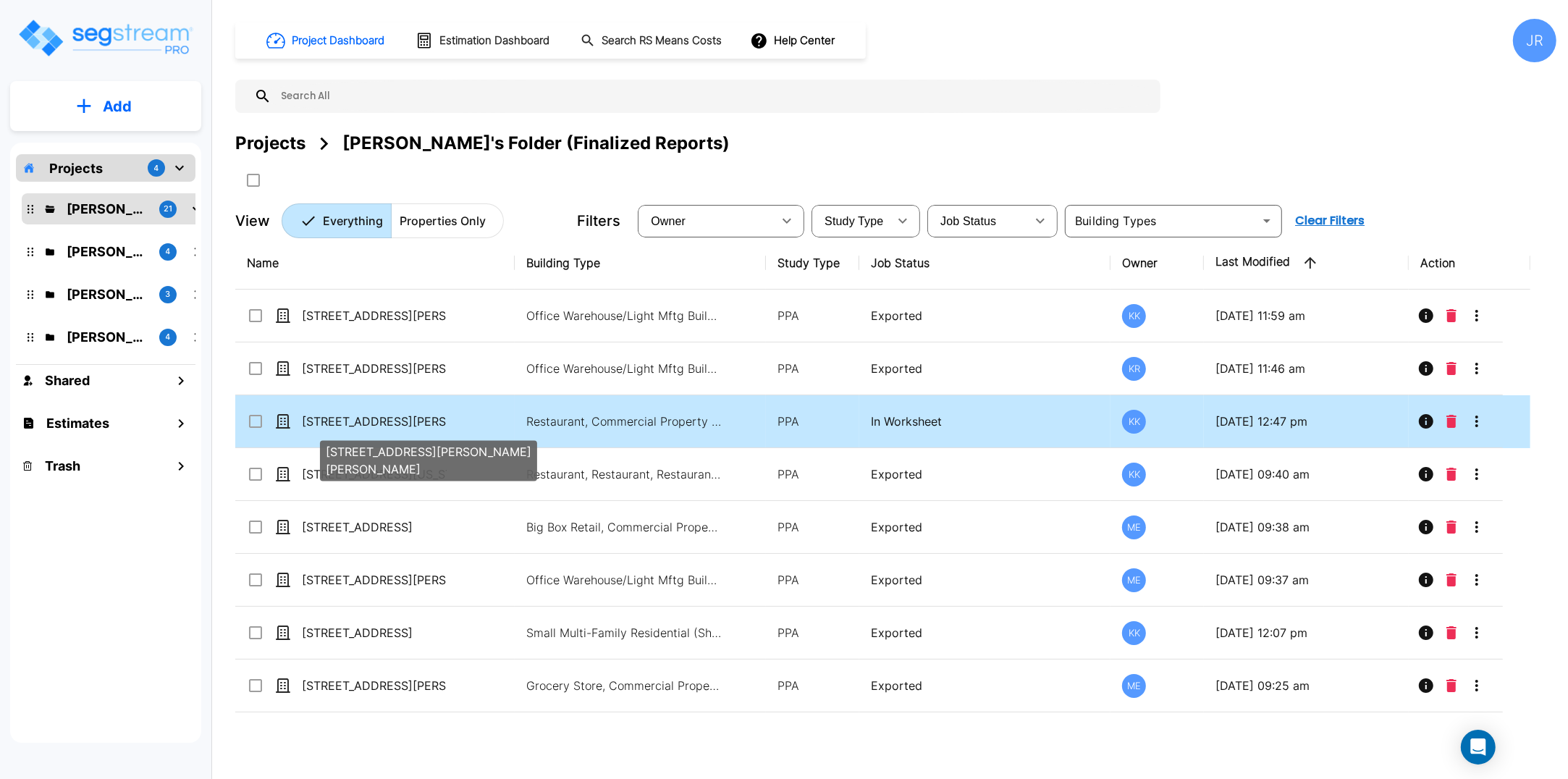
click at [358, 423] on p "[STREET_ADDRESS][PERSON_NAME][PERSON_NAME]" at bounding box center [375, 421] width 145 height 17
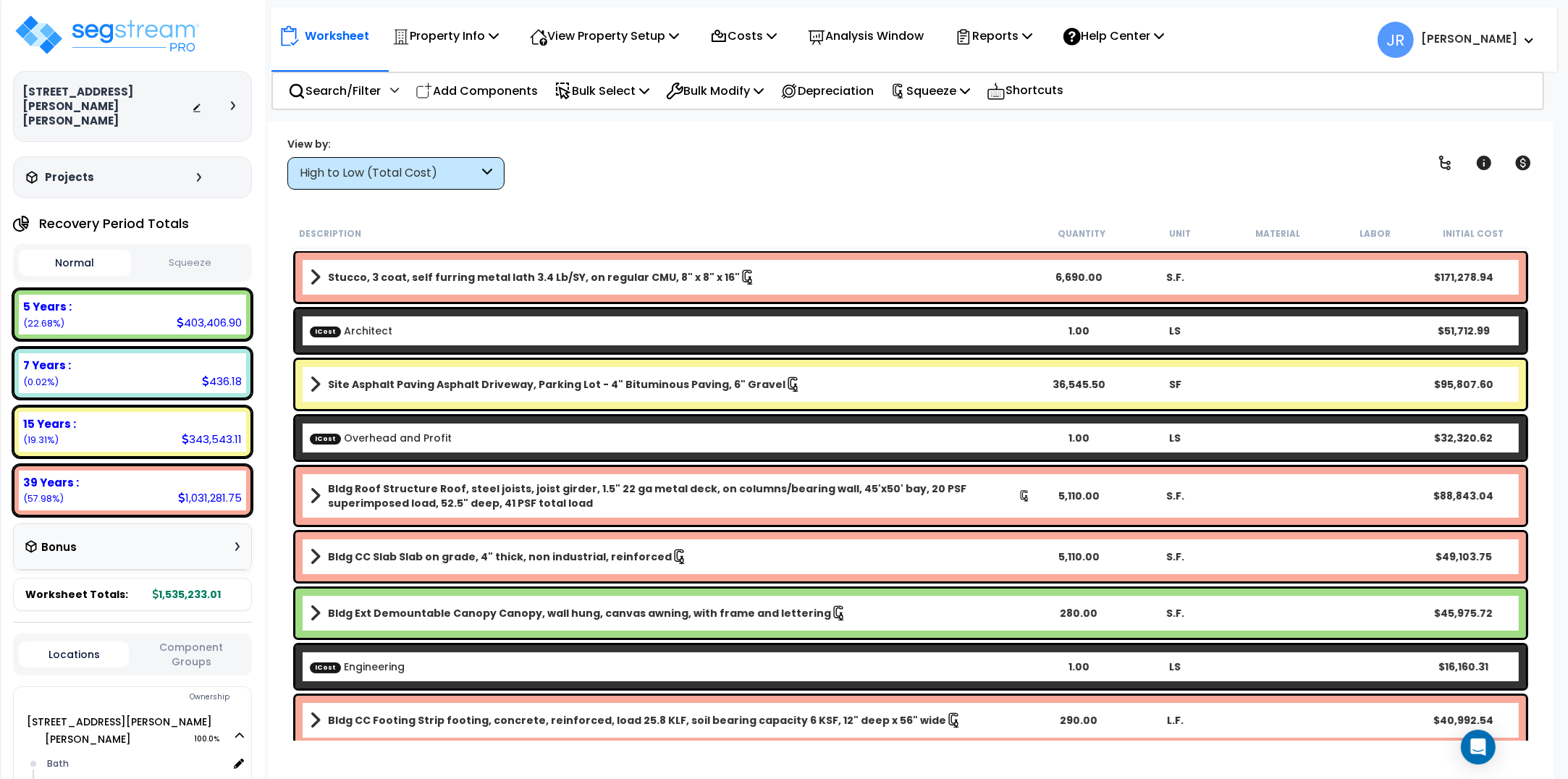
click at [449, 168] on div "High to Low (Total Cost)" at bounding box center [389, 173] width 179 height 16
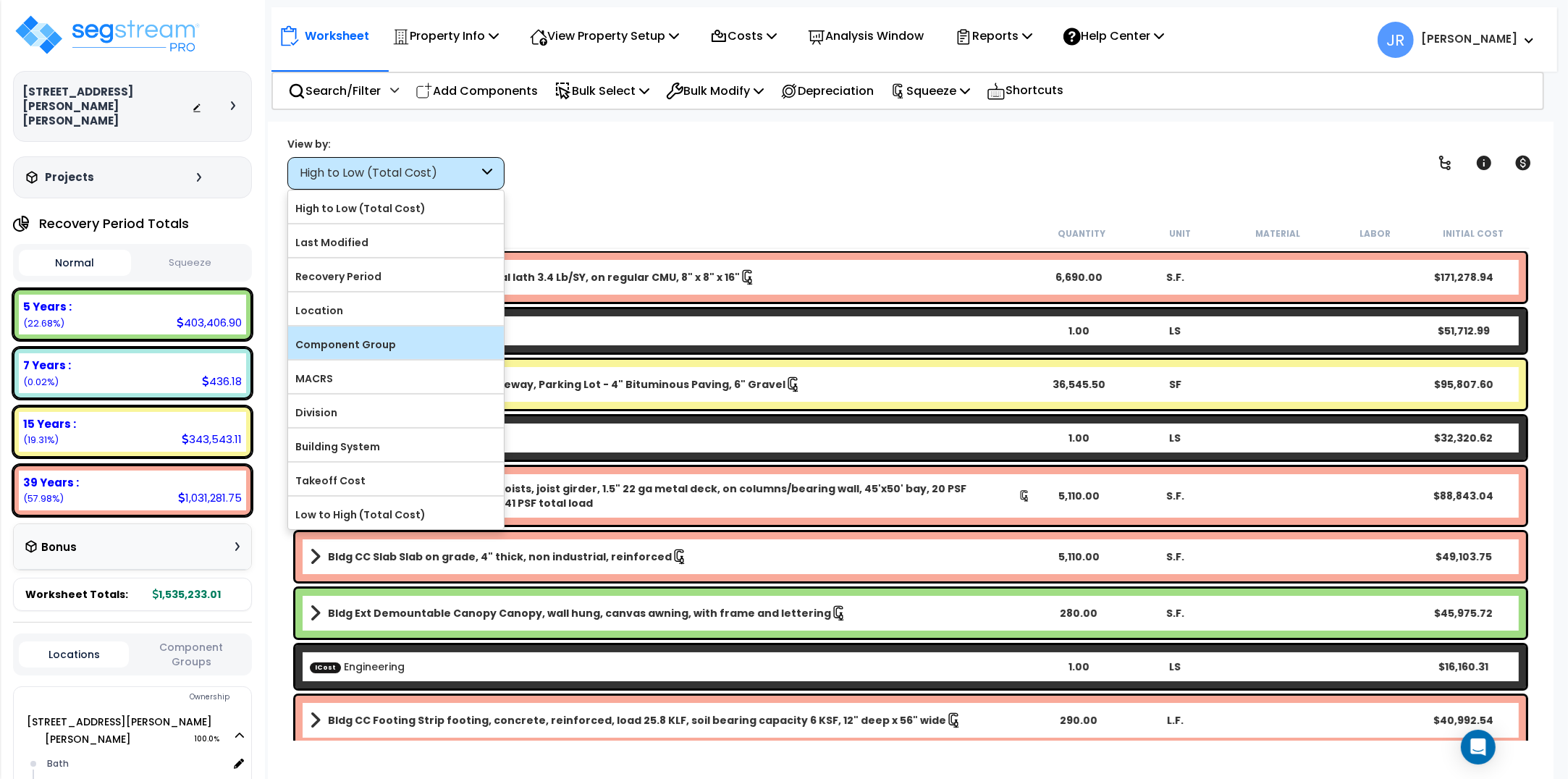
click at [408, 342] on label "Component Group" at bounding box center [396, 345] width 215 height 22
click at [0, 0] on input "Component Group" at bounding box center [0, 0] width 0 height 0
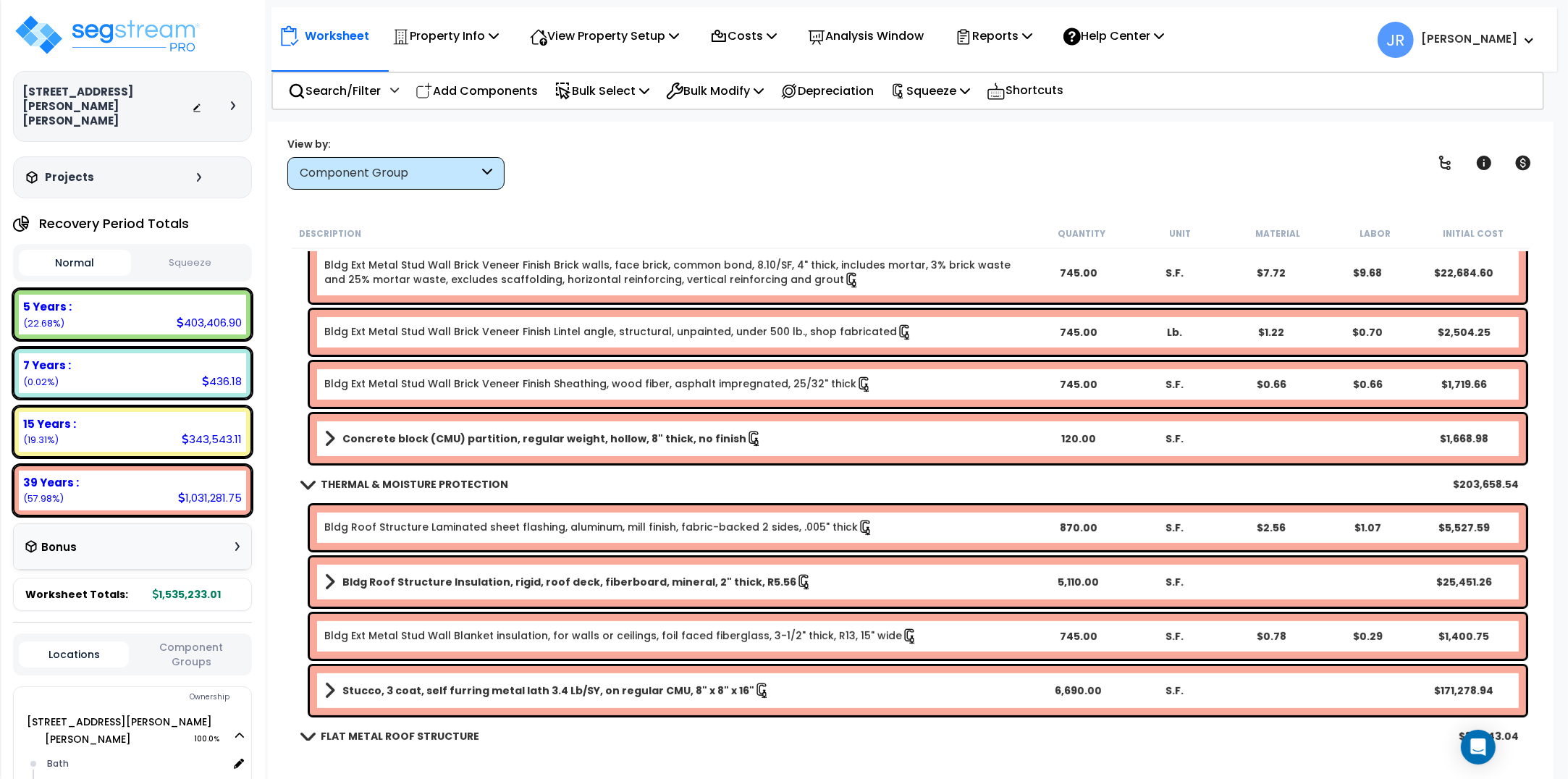
scroll to position [543, 0]
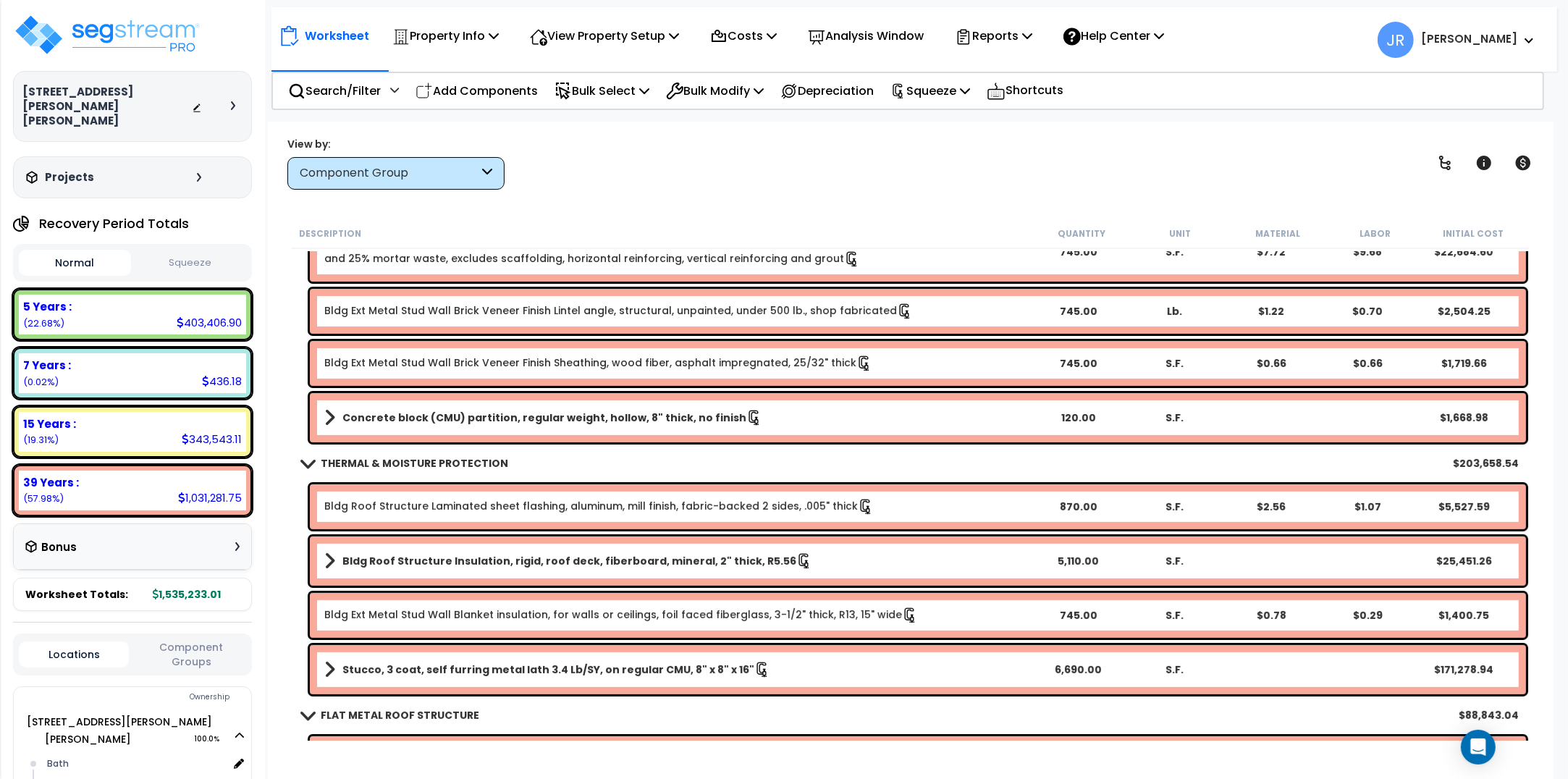
click at [343, 417] on b "Concrete block (CMU) partition, regular weight, hollow, 8" thick, no finish" at bounding box center [545, 418] width 404 height 14
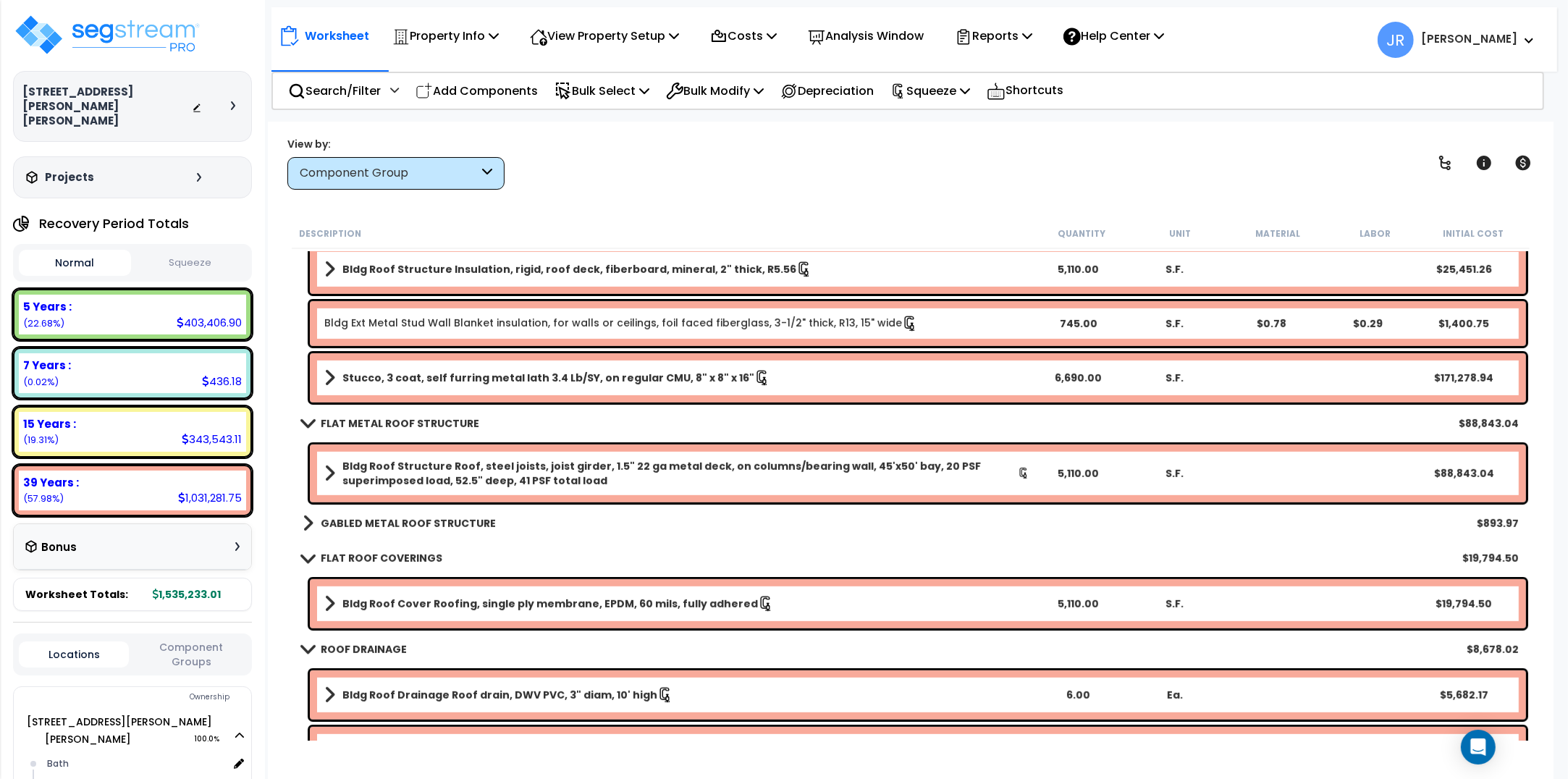
scroll to position [995, 0]
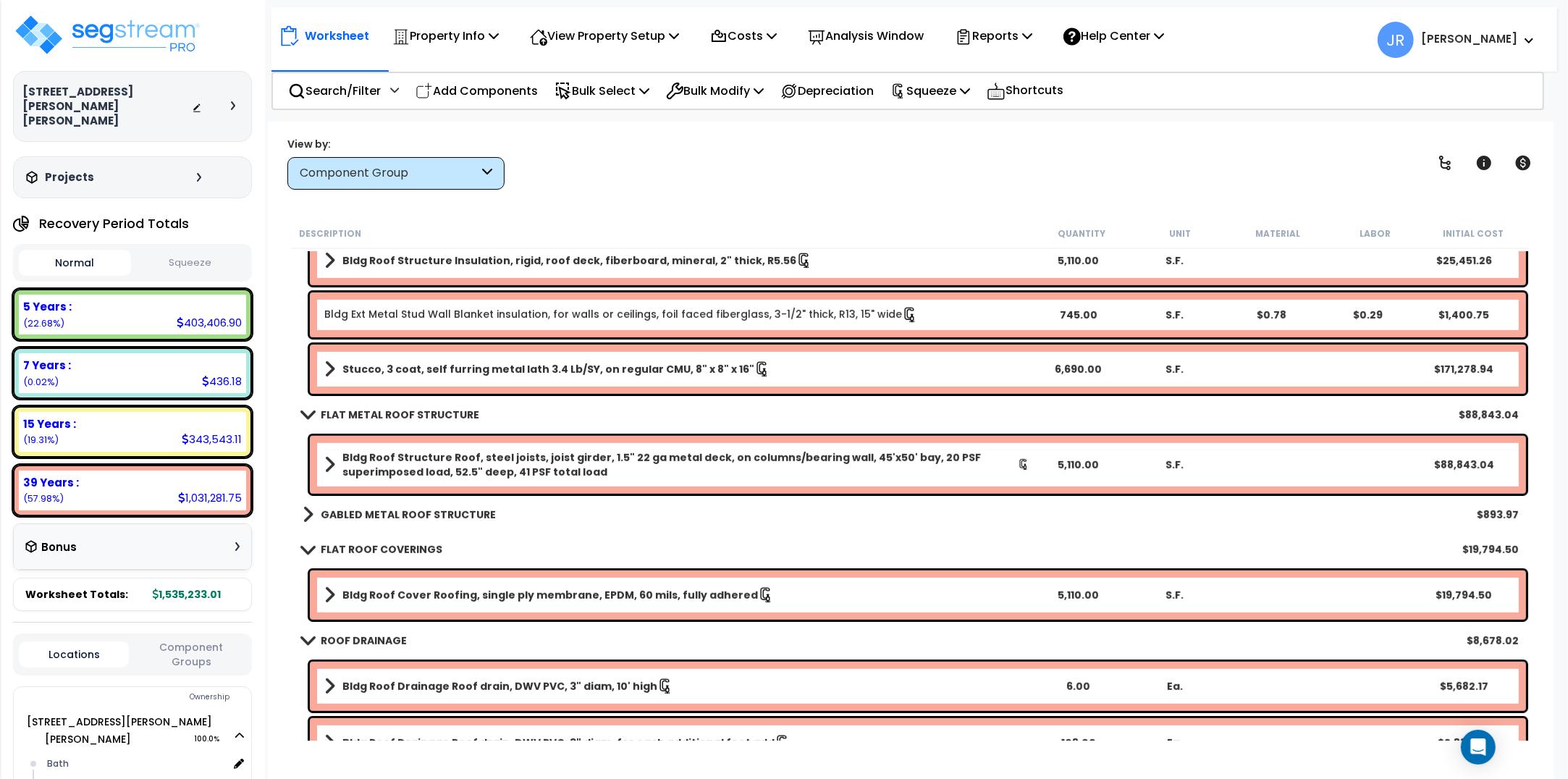
click at [316, 512] on link "GABLED METAL ROOF STRUCTURE" at bounding box center [400, 515] width 194 height 20
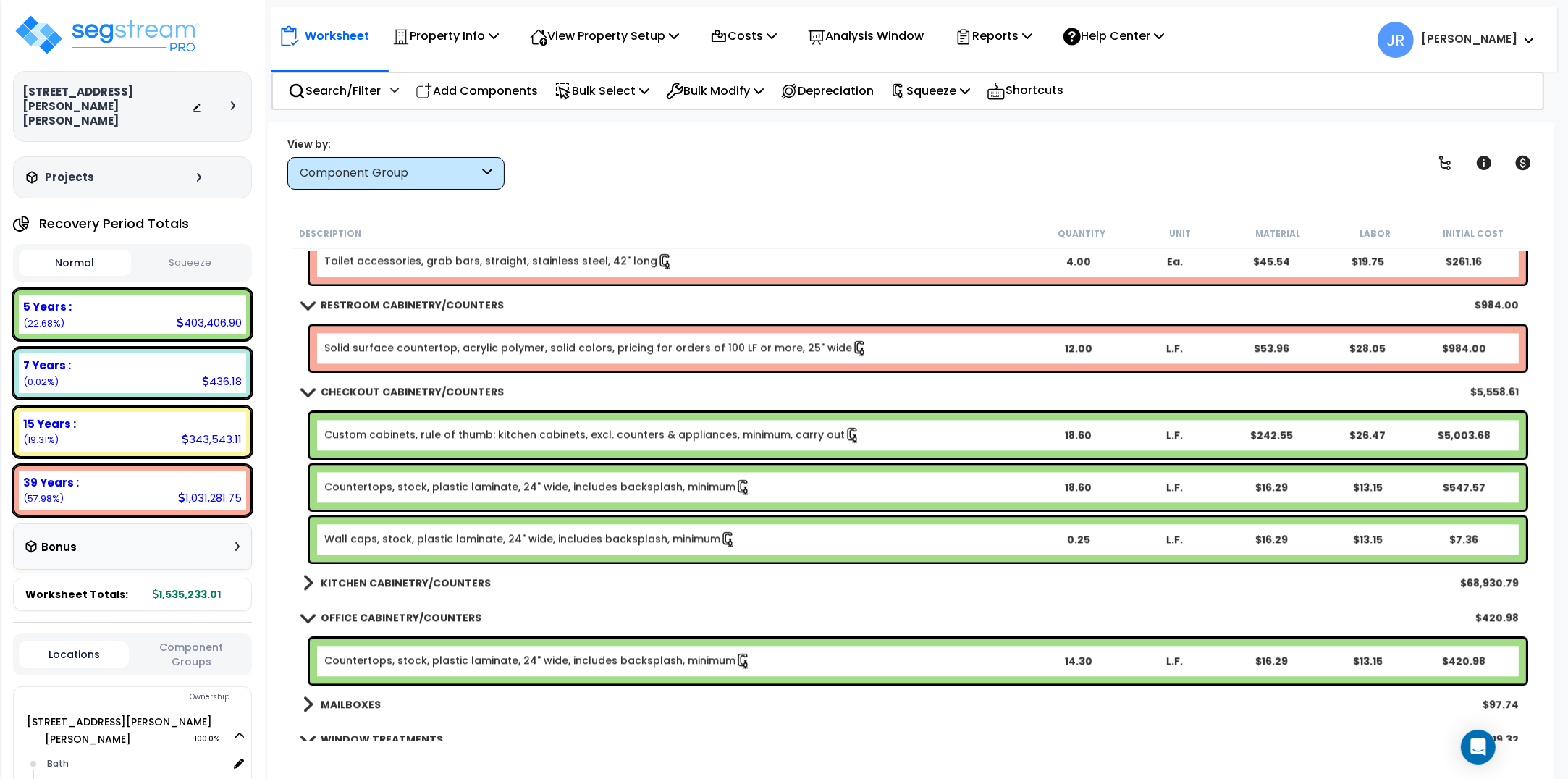
scroll to position [4073, 0]
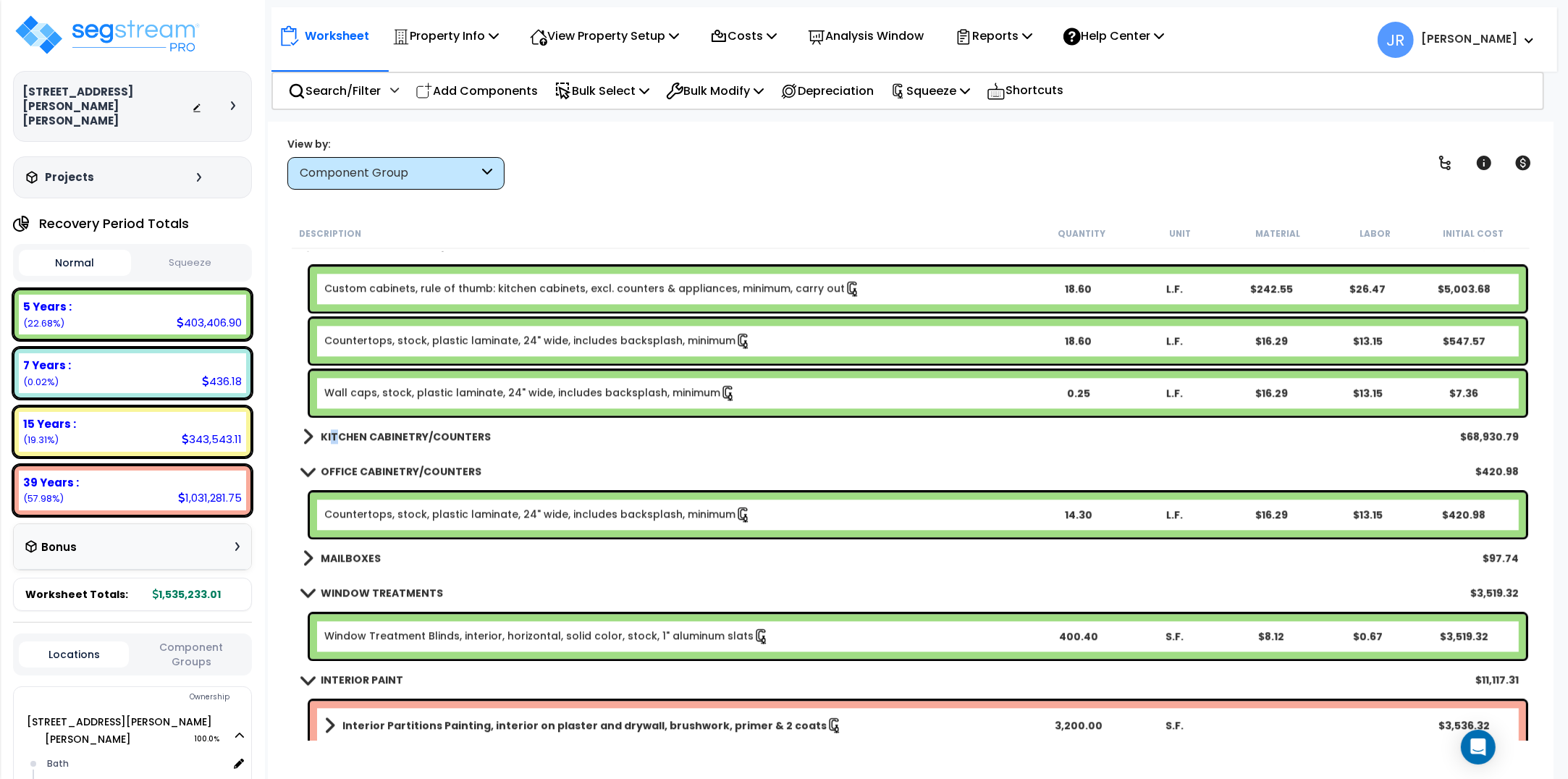
click at [333, 438] on b "KITCHEN CABINETRY/COUNTERS" at bounding box center [406, 437] width 170 height 14
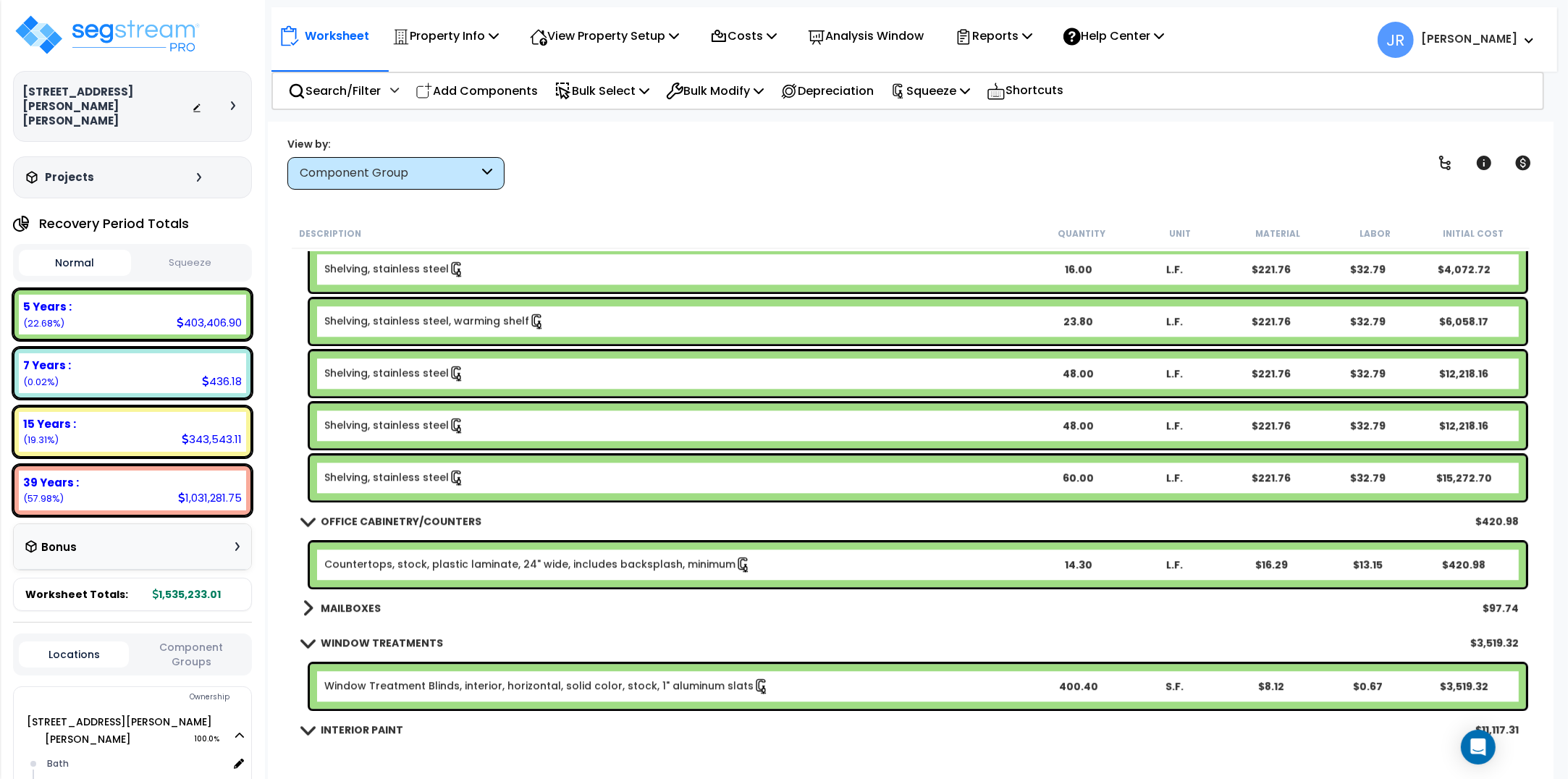
scroll to position [4435, 0]
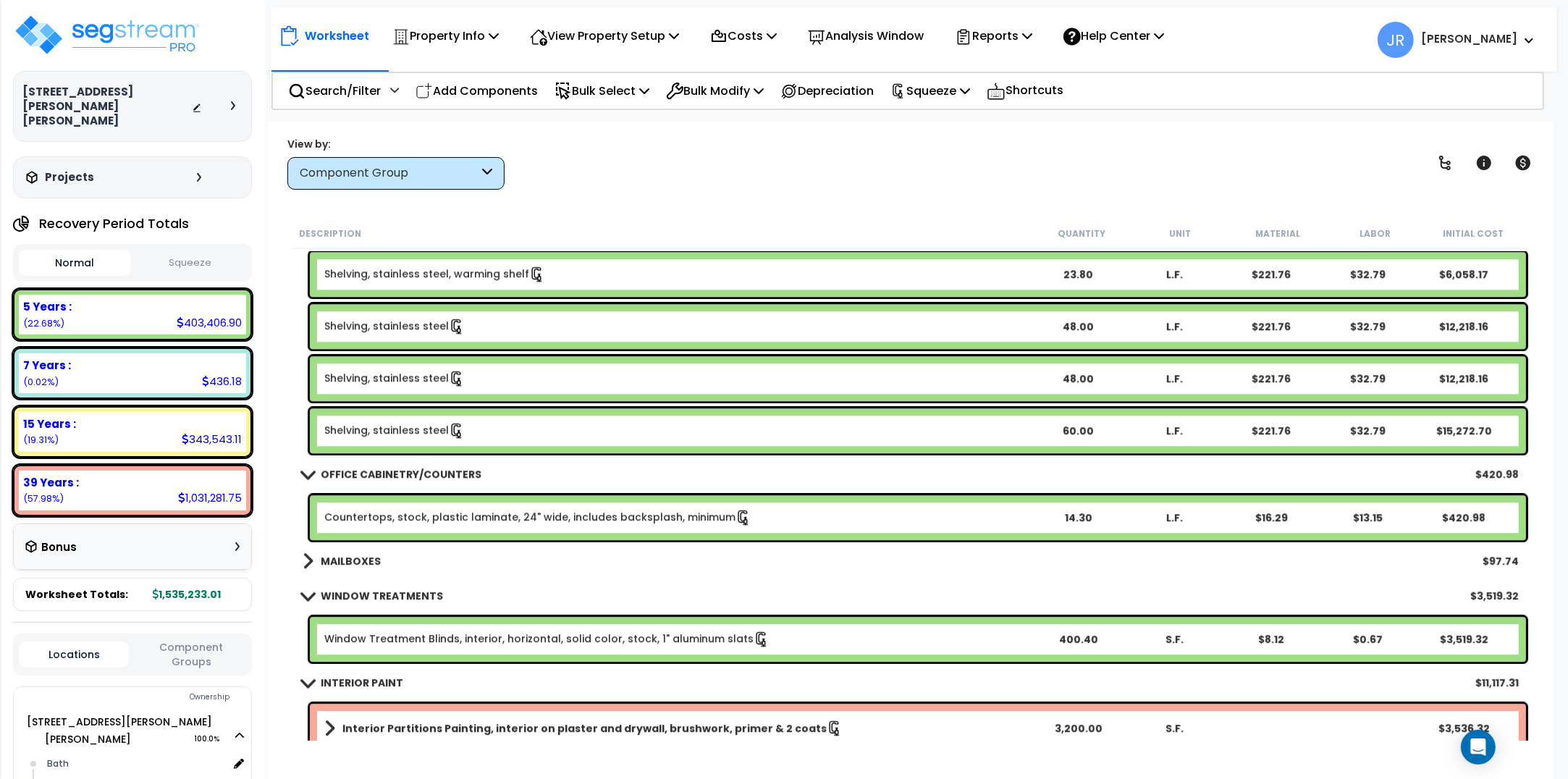
click at [343, 558] on b "MAILBOXES" at bounding box center [351, 561] width 60 height 14
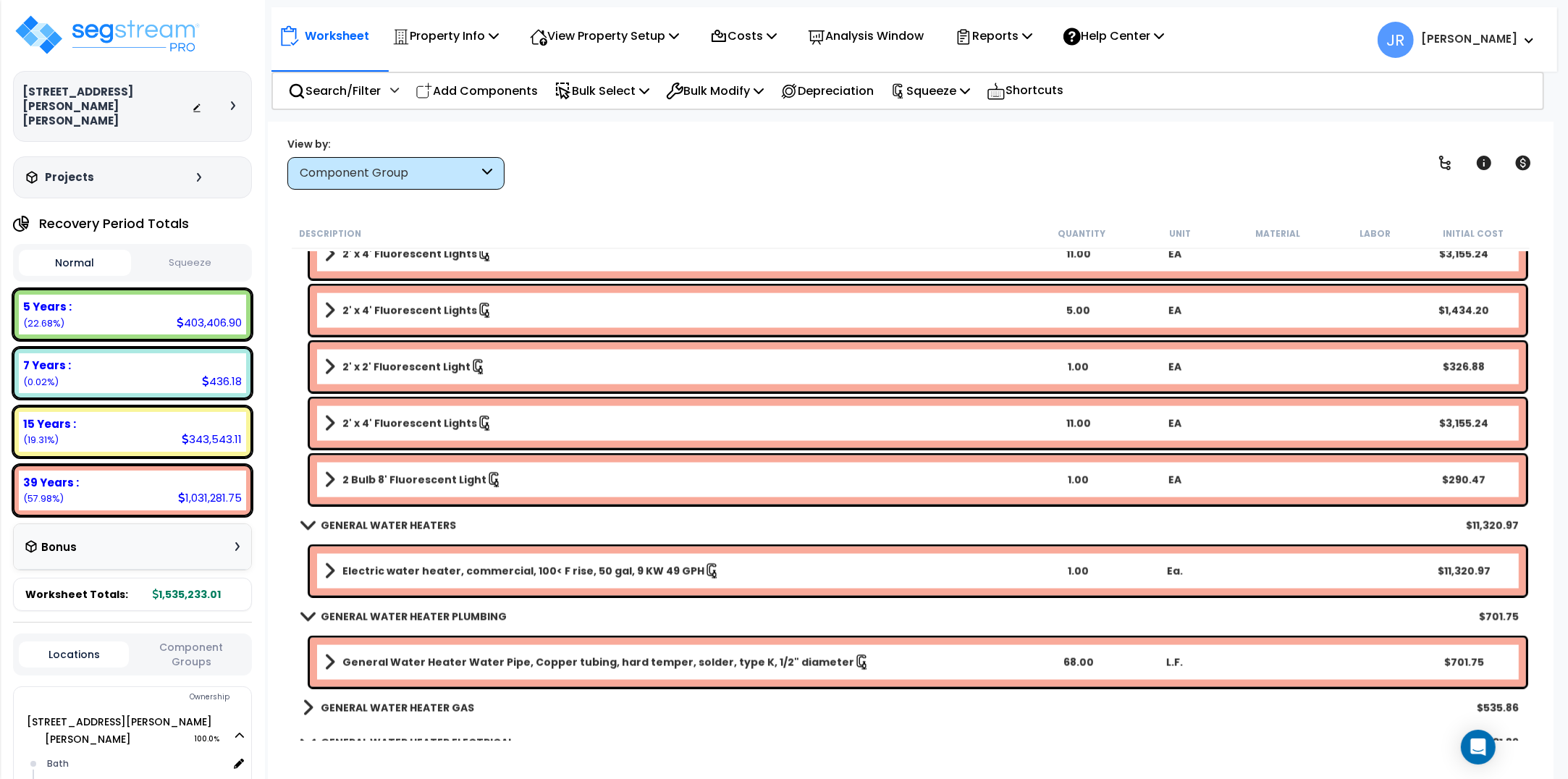
scroll to position [8961, 0]
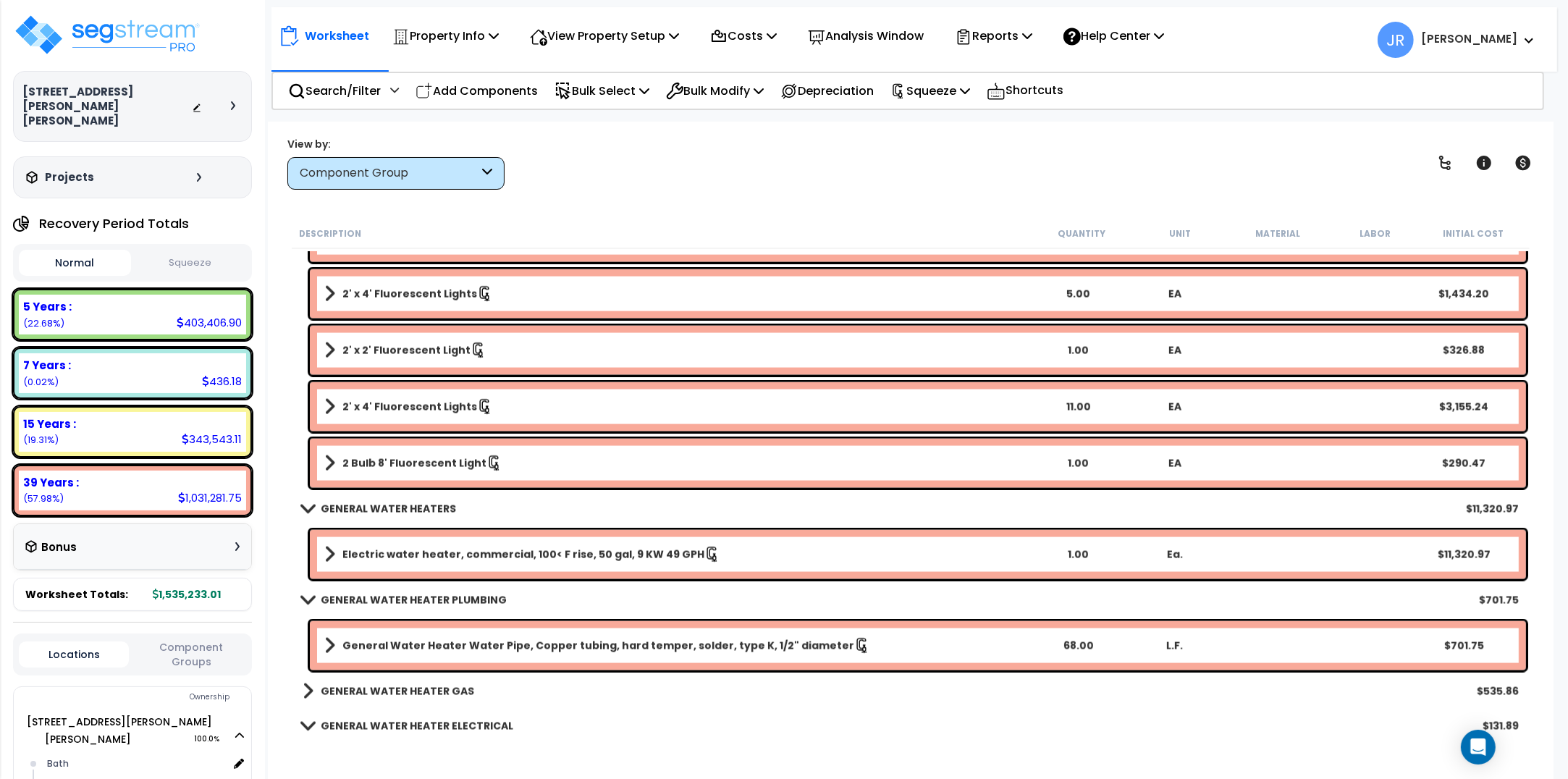
click at [307, 691] on span at bounding box center [309, 691] width 11 height 20
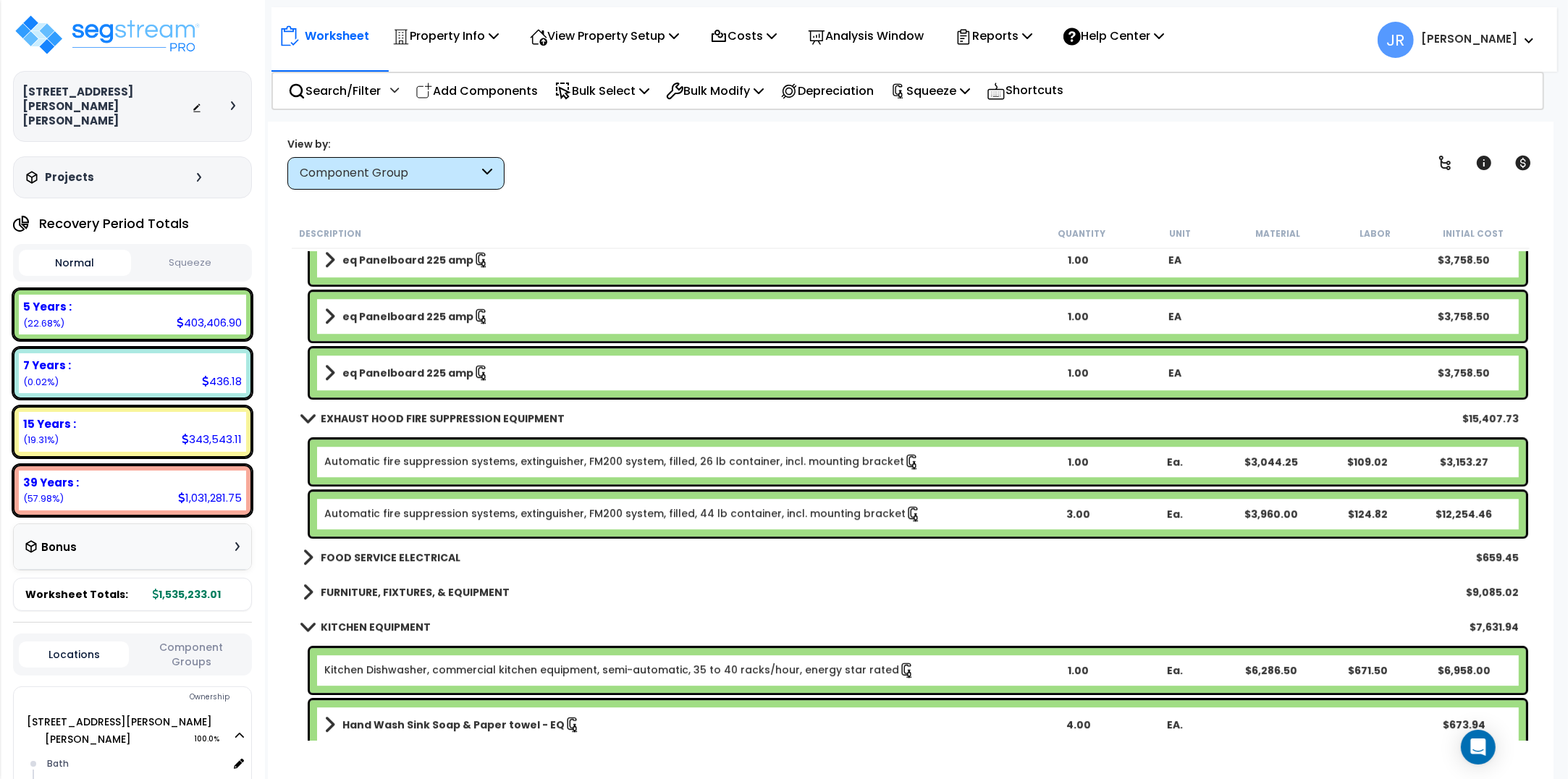
scroll to position [11042, 0]
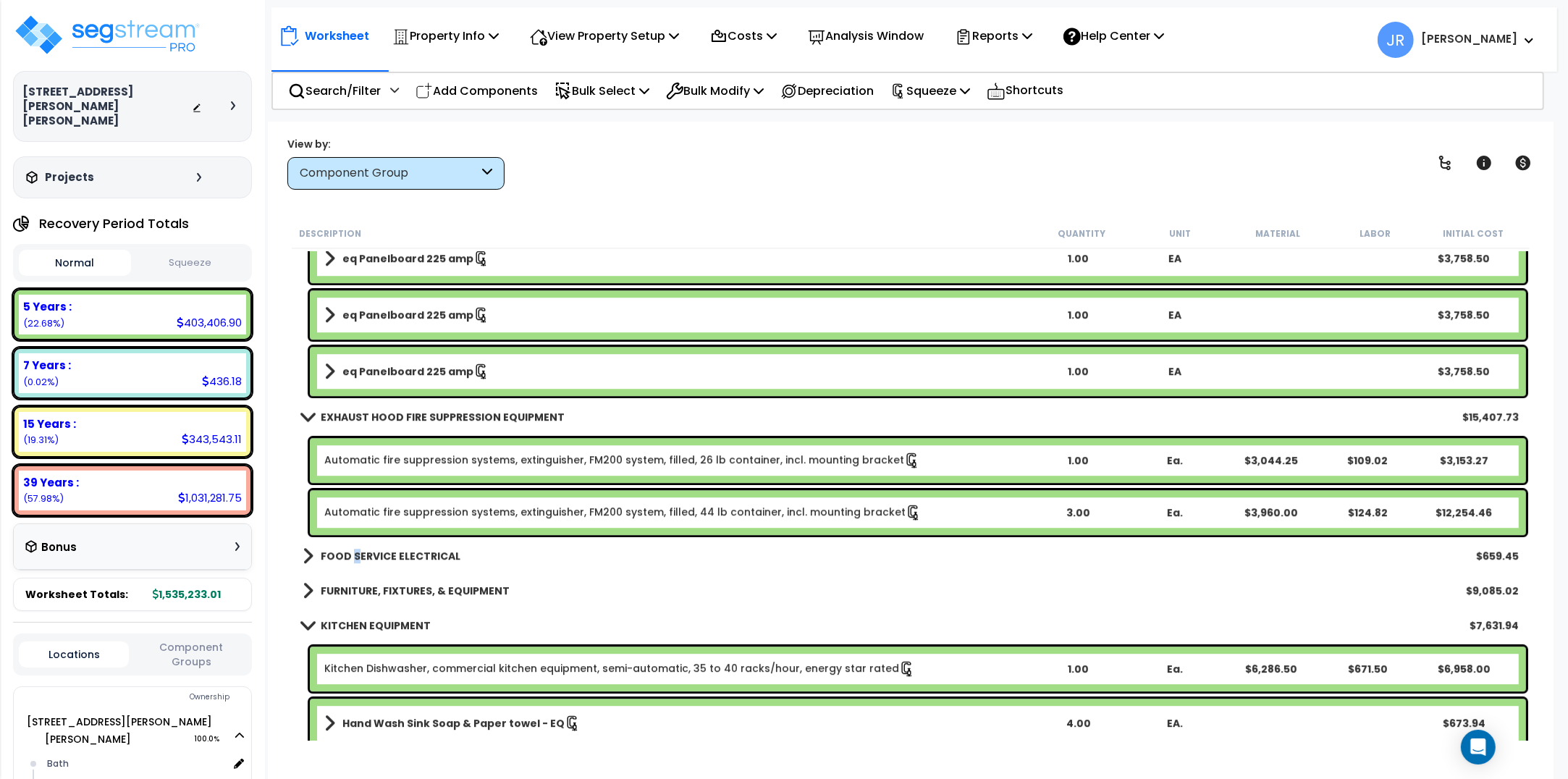
click at [354, 554] on b "FOOD SERVICE ELECTRICAL" at bounding box center [391, 556] width 139 height 14
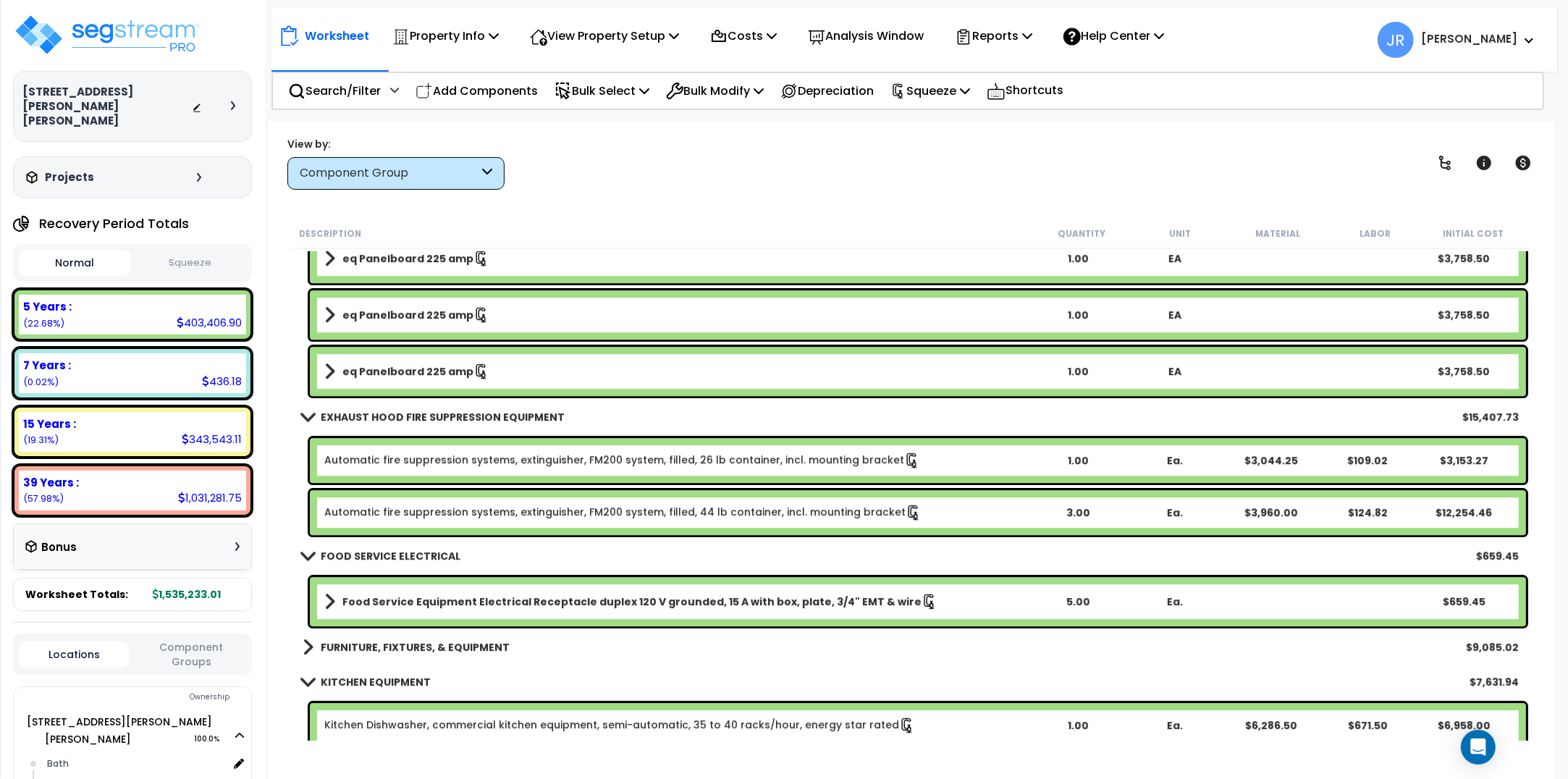
click at [379, 651] on b "FURNITURE, FIXTURES, & EQUIPMENT" at bounding box center [415, 647] width 189 height 14
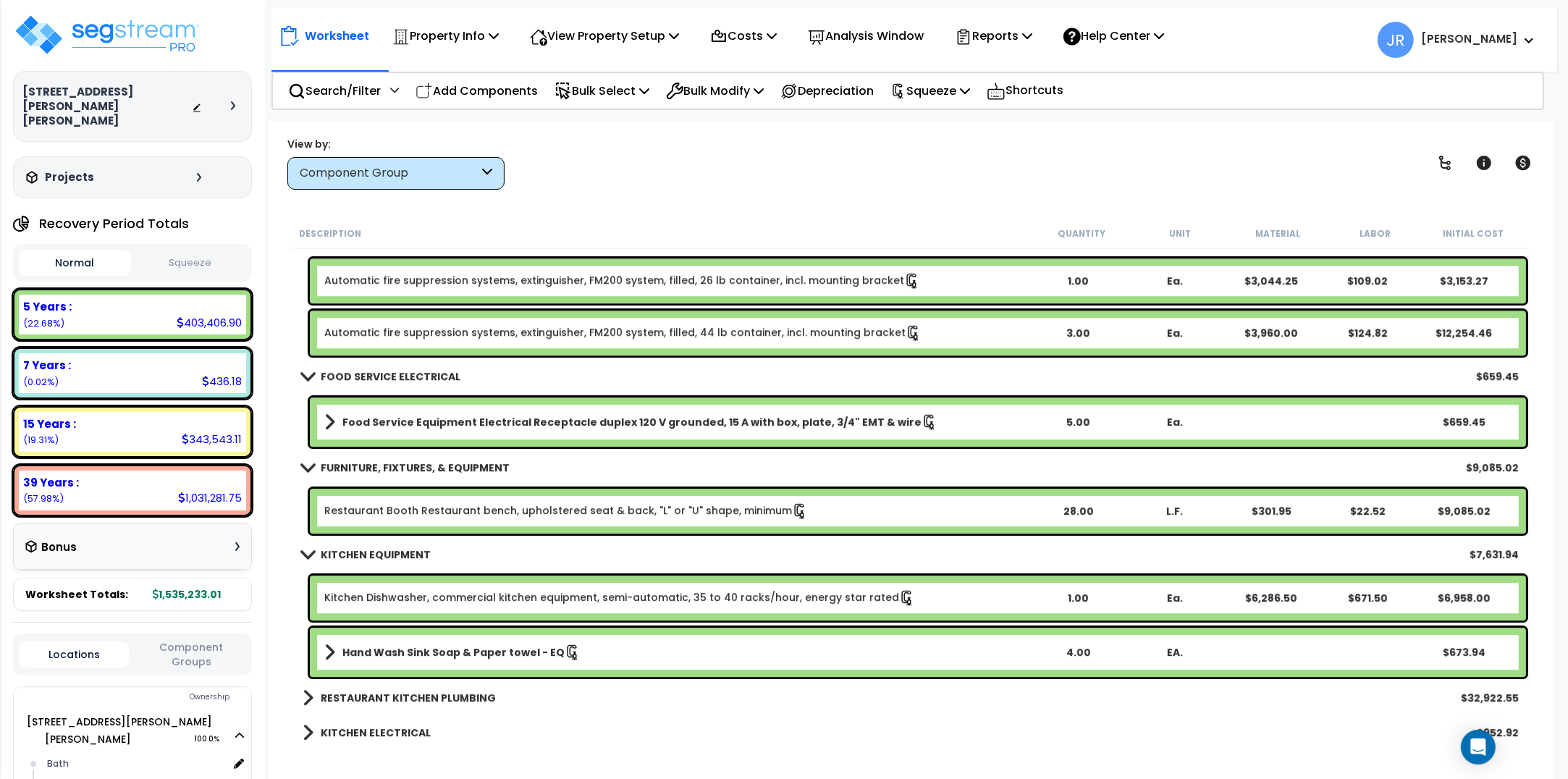
scroll to position [11405, 0]
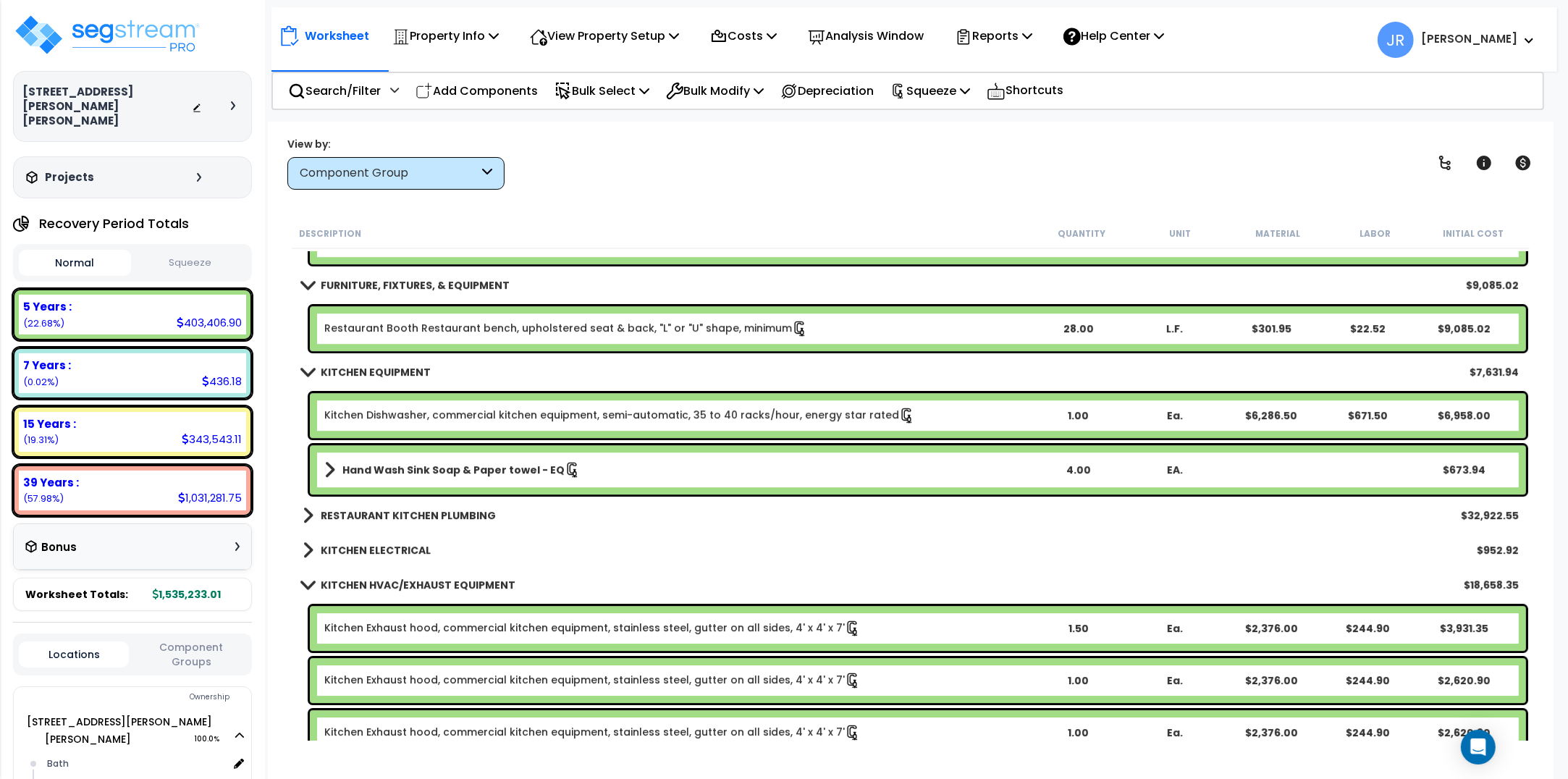
click at [481, 518] on b "RESTAURANT KITCHEN PLUMBING" at bounding box center [409, 516] width 176 height 14
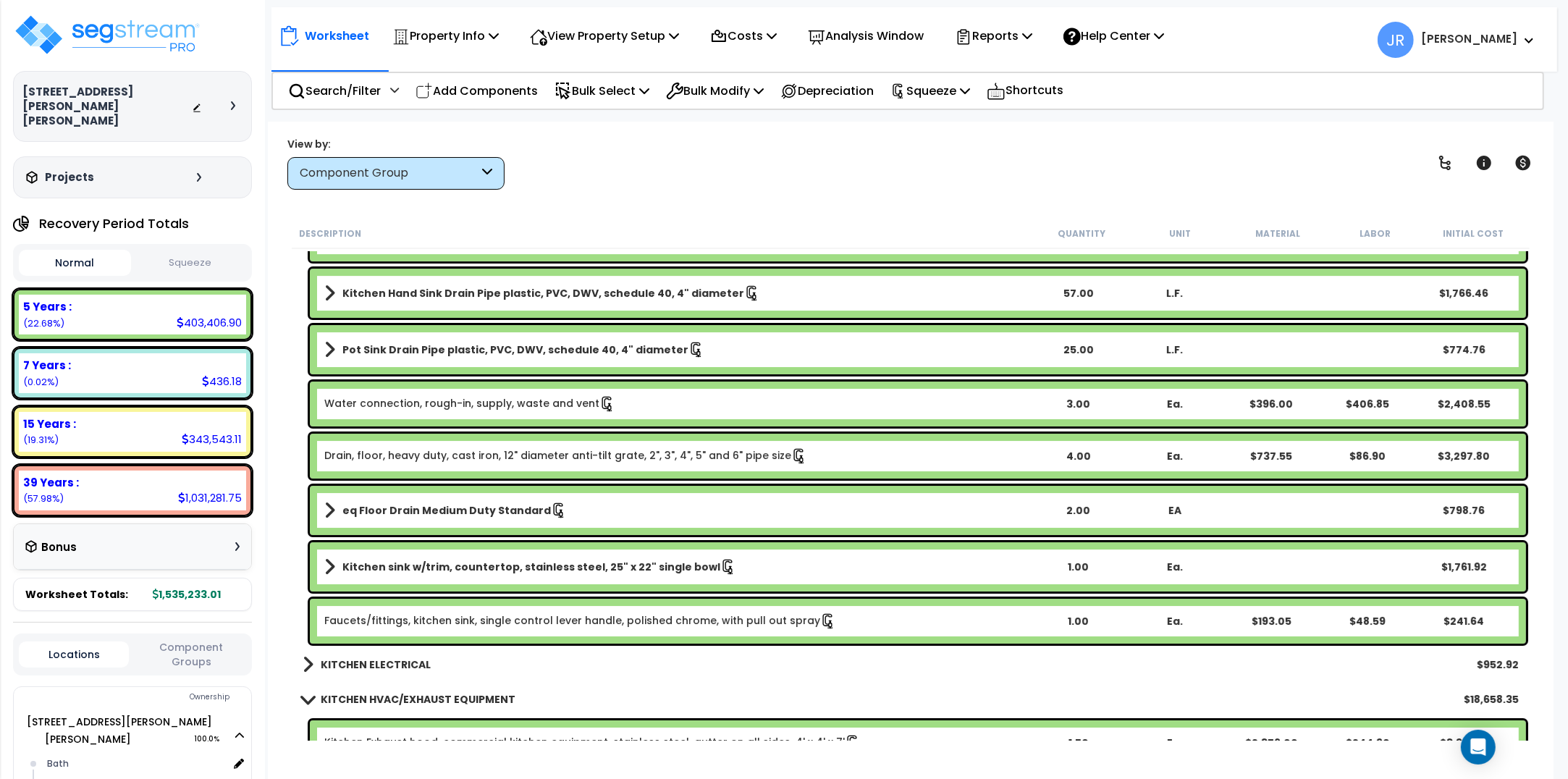
scroll to position [12128, 0]
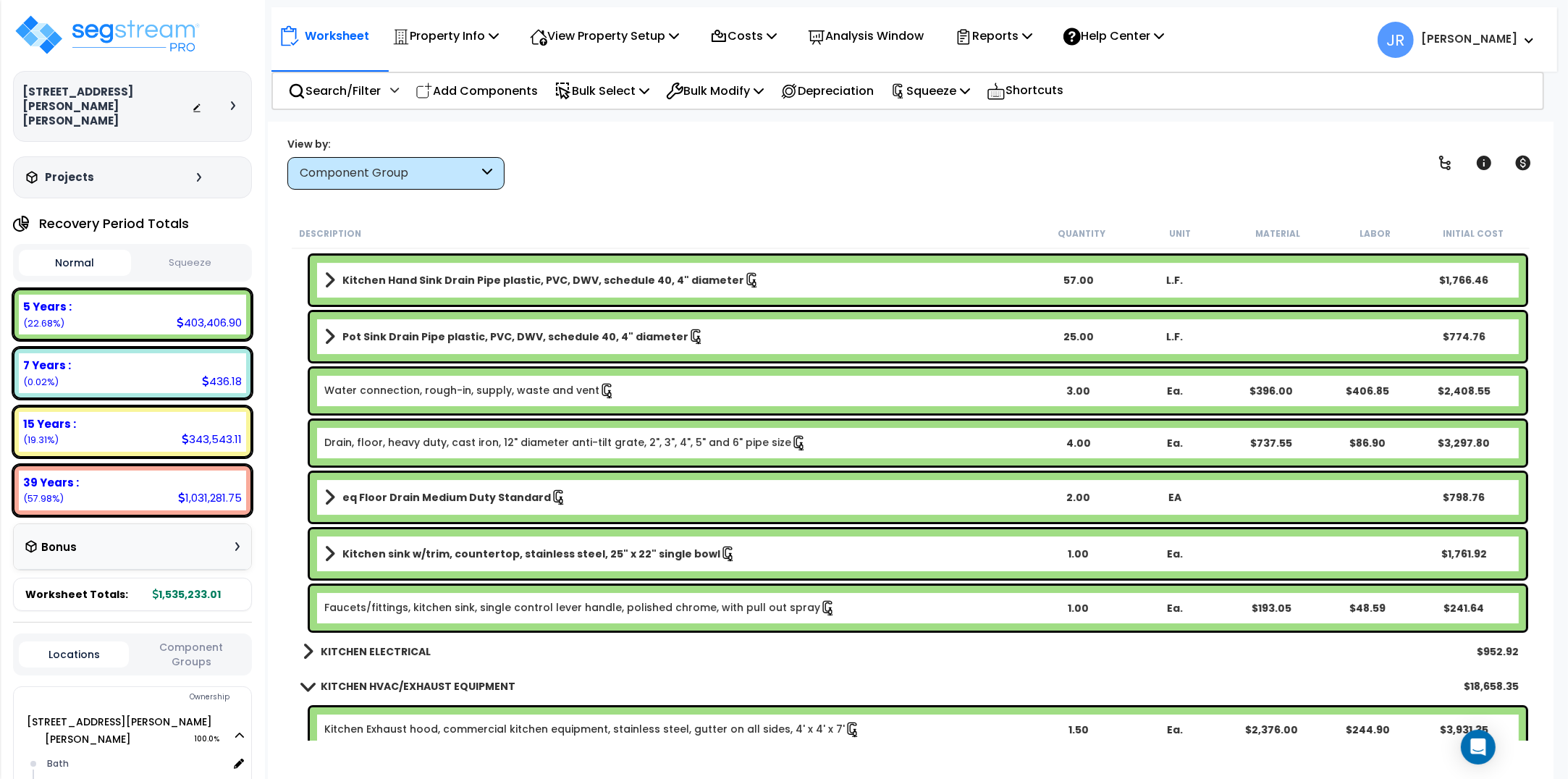
click at [392, 651] on b "KITCHEN ELECTRICAL" at bounding box center [376, 651] width 110 height 14
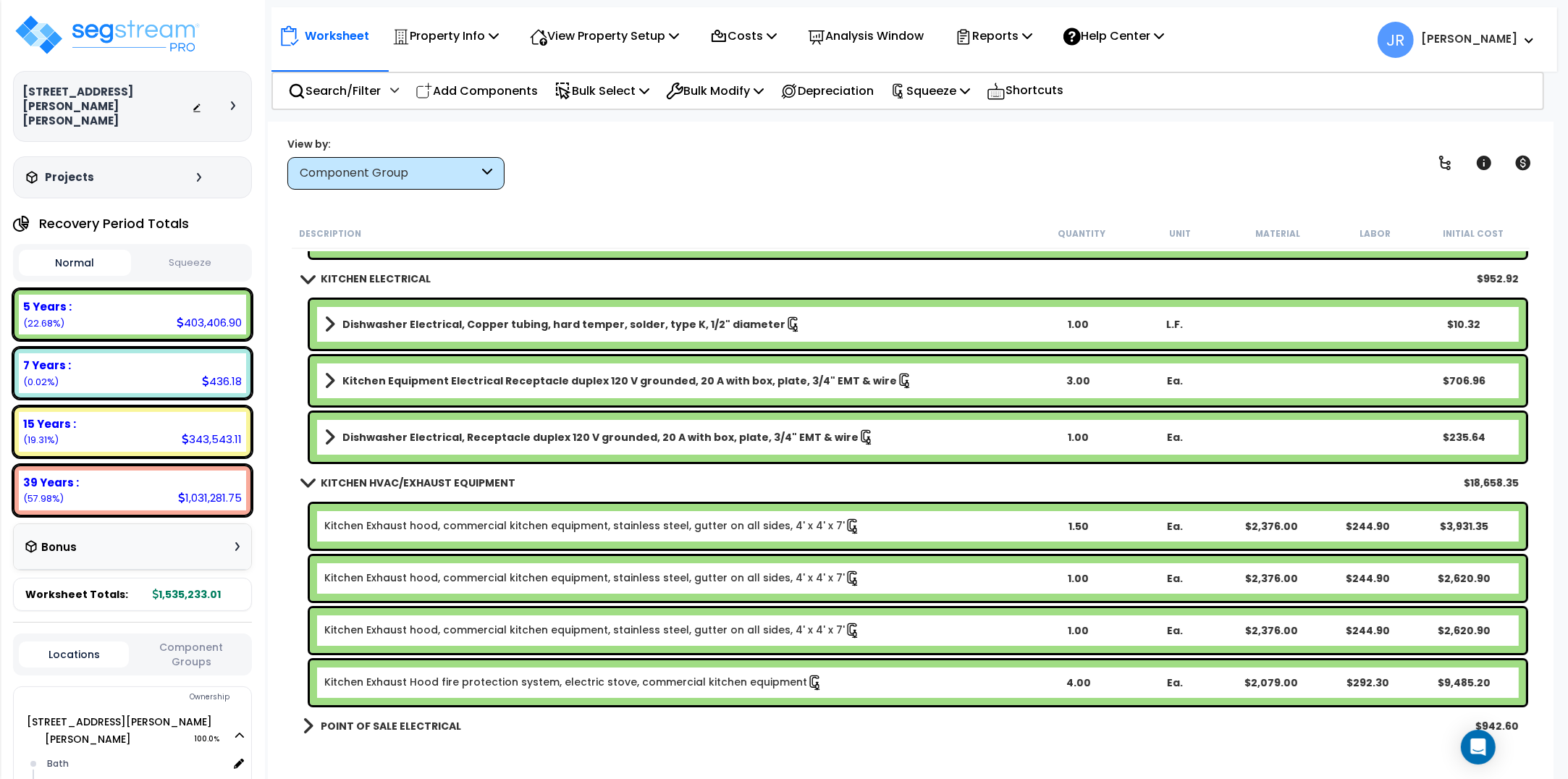
scroll to position [12581, 0]
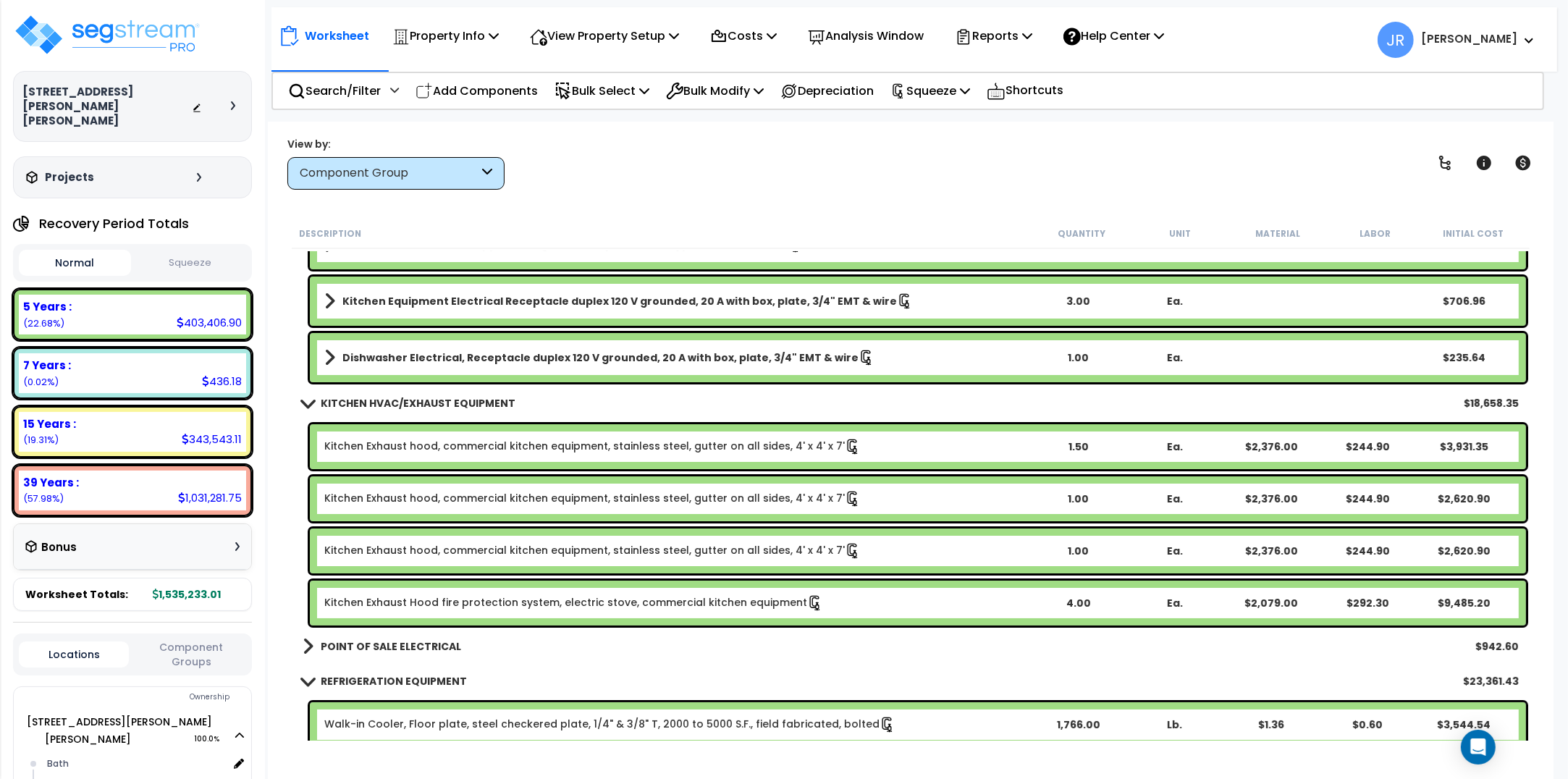
click at [392, 649] on b "POINT OF SALE ELECTRICAL" at bounding box center [391, 647] width 140 height 14
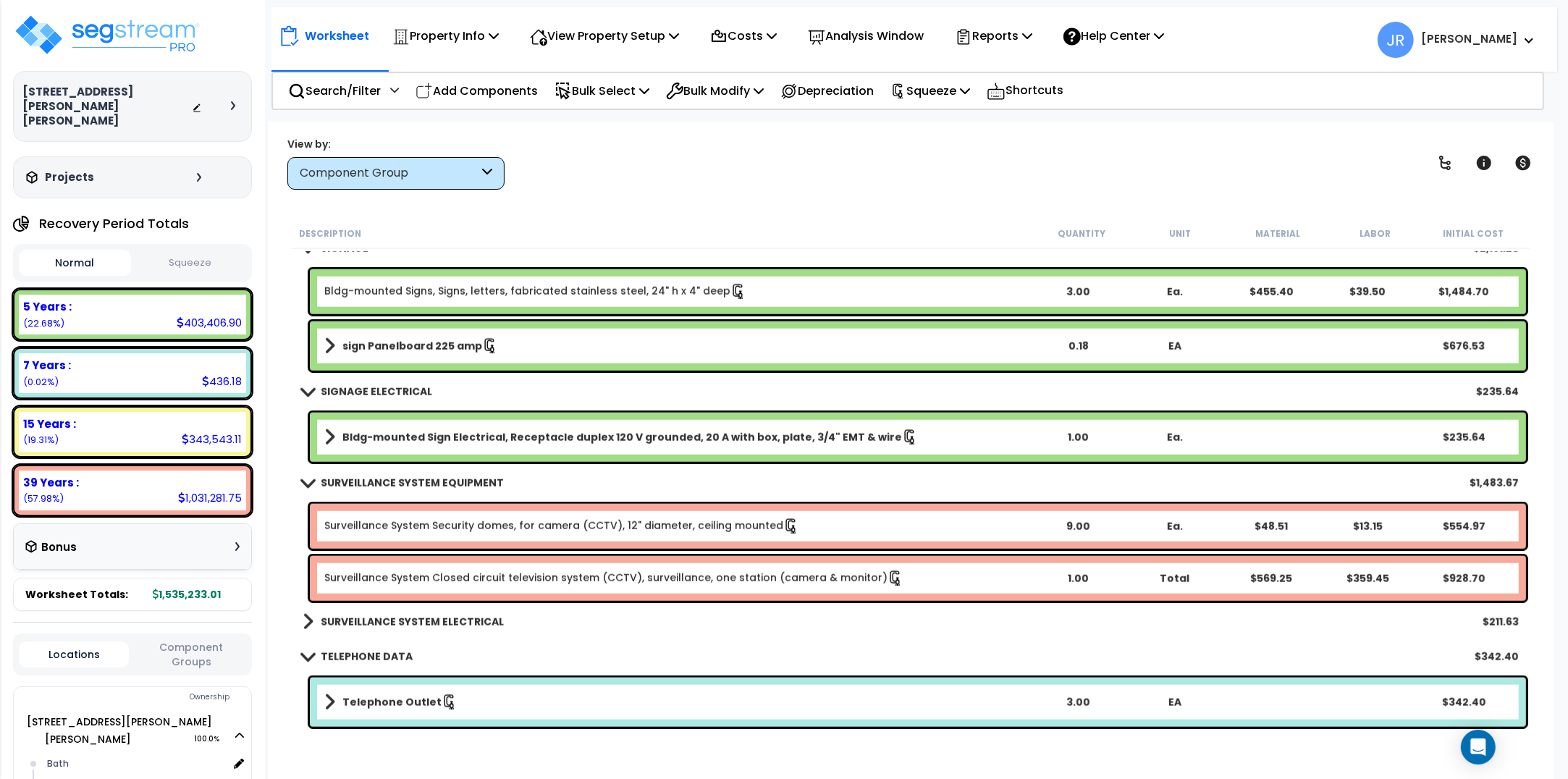
scroll to position [14572, 0]
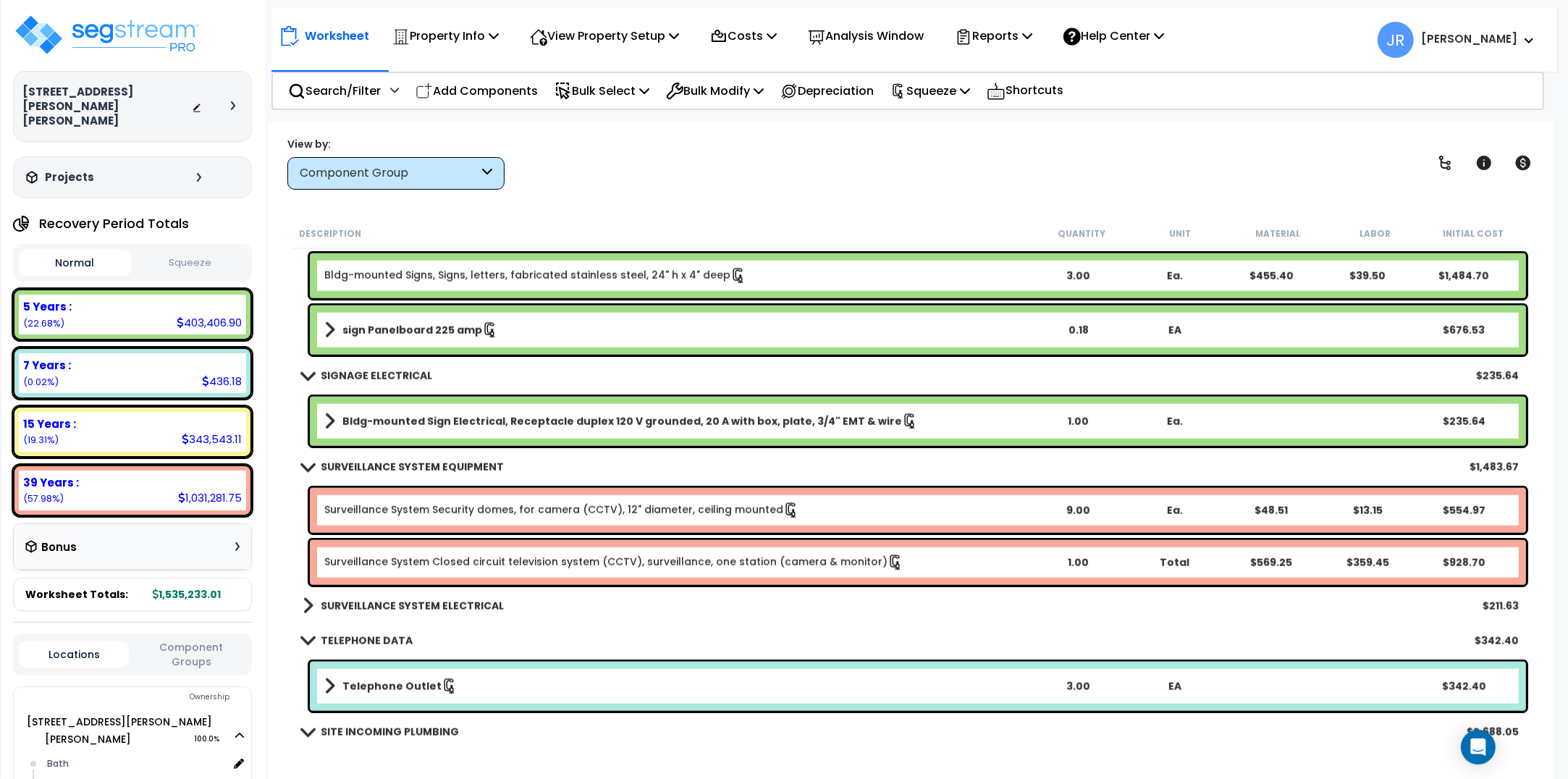
click at [404, 607] on b "SURVEILLANCE SYSTEM ELECTRICAL" at bounding box center [413, 606] width 183 height 14
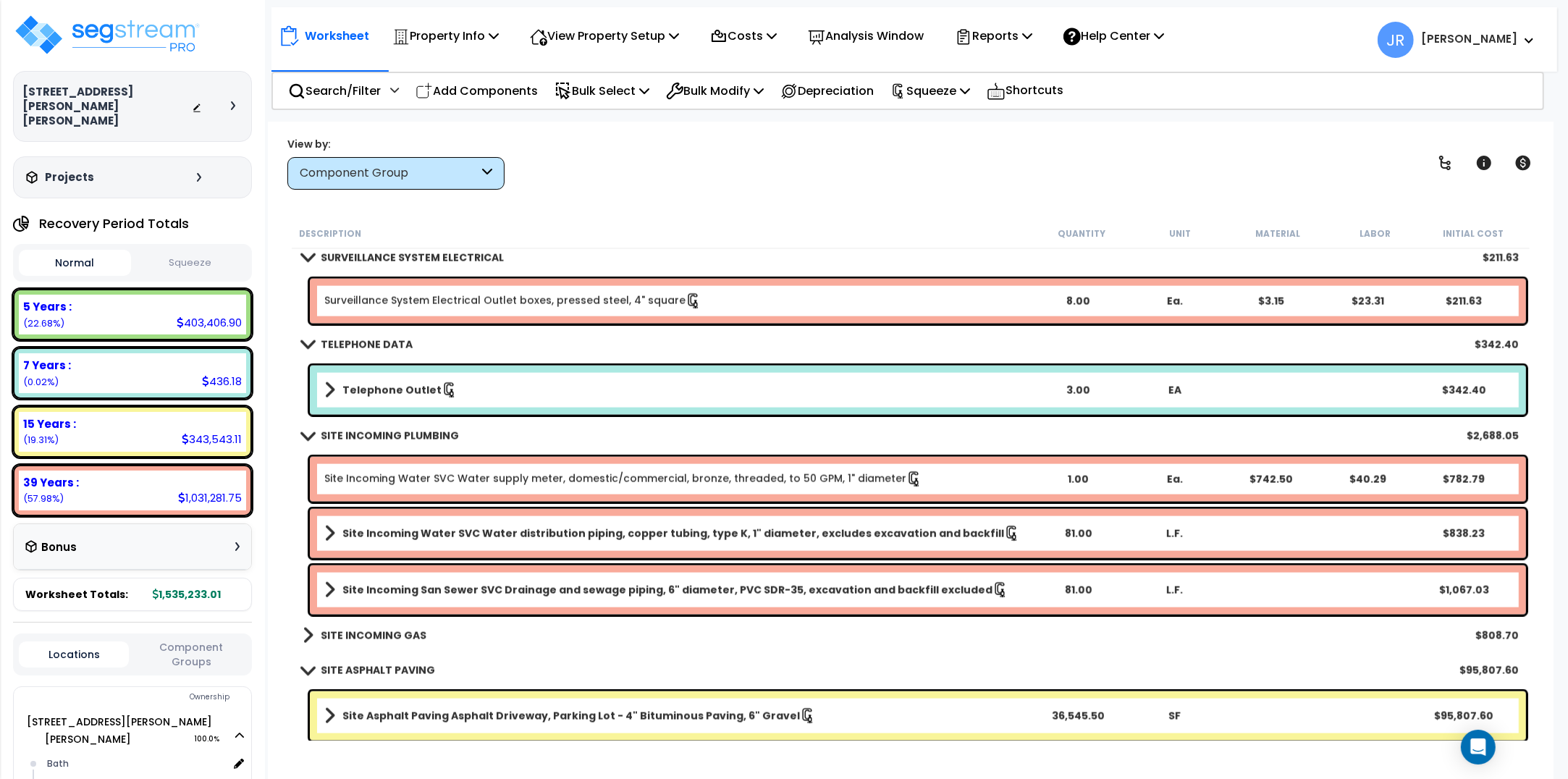
scroll to position [15024, 0]
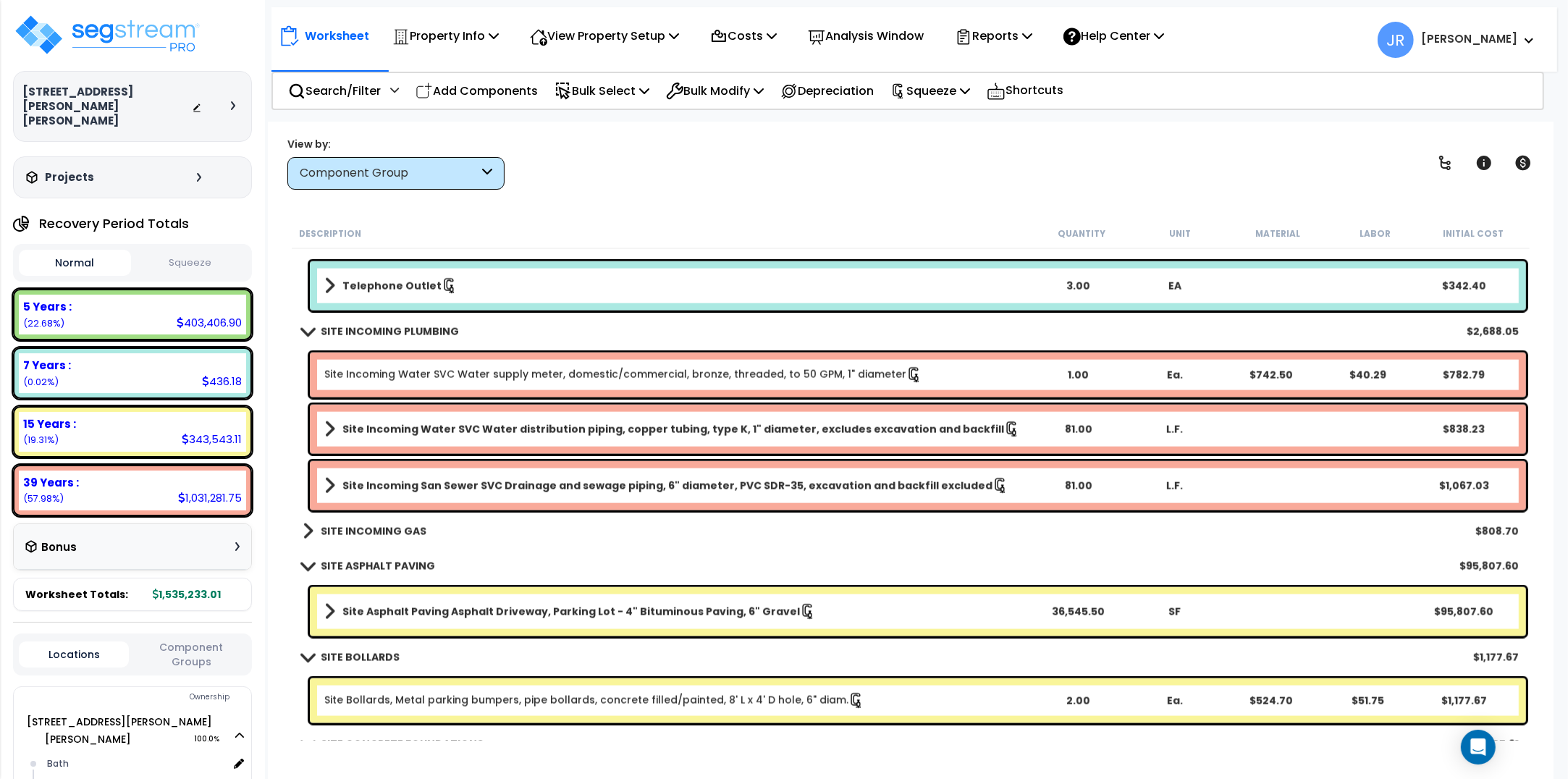
click at [399, 533] on b "SITE INCOMING GAS" at bounding box center [374, 531] width 106 height 14
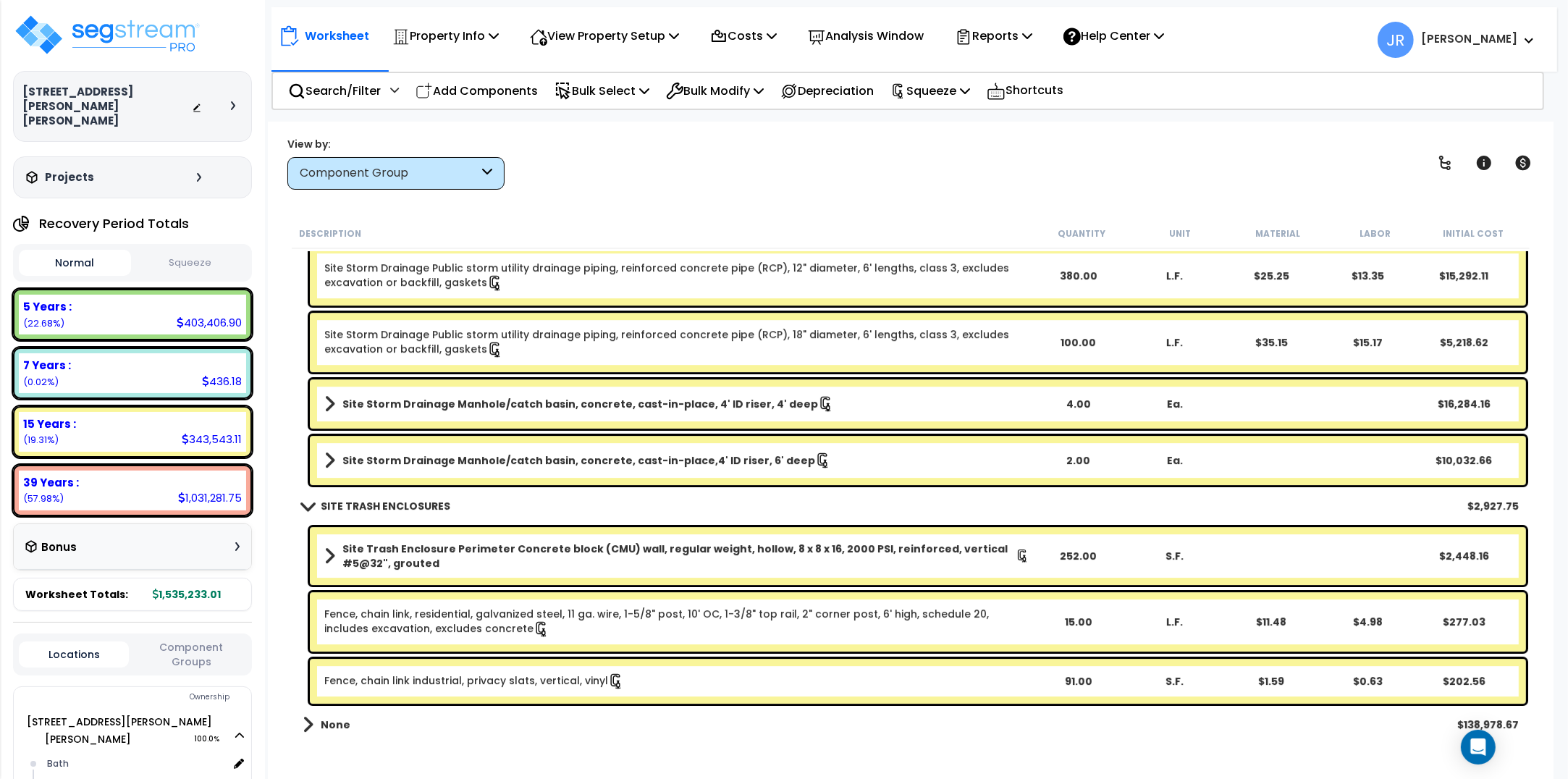
scroll to position [63, 0]
click at [148, 38] on img at bounding box center [107, 34] width 188 height 43
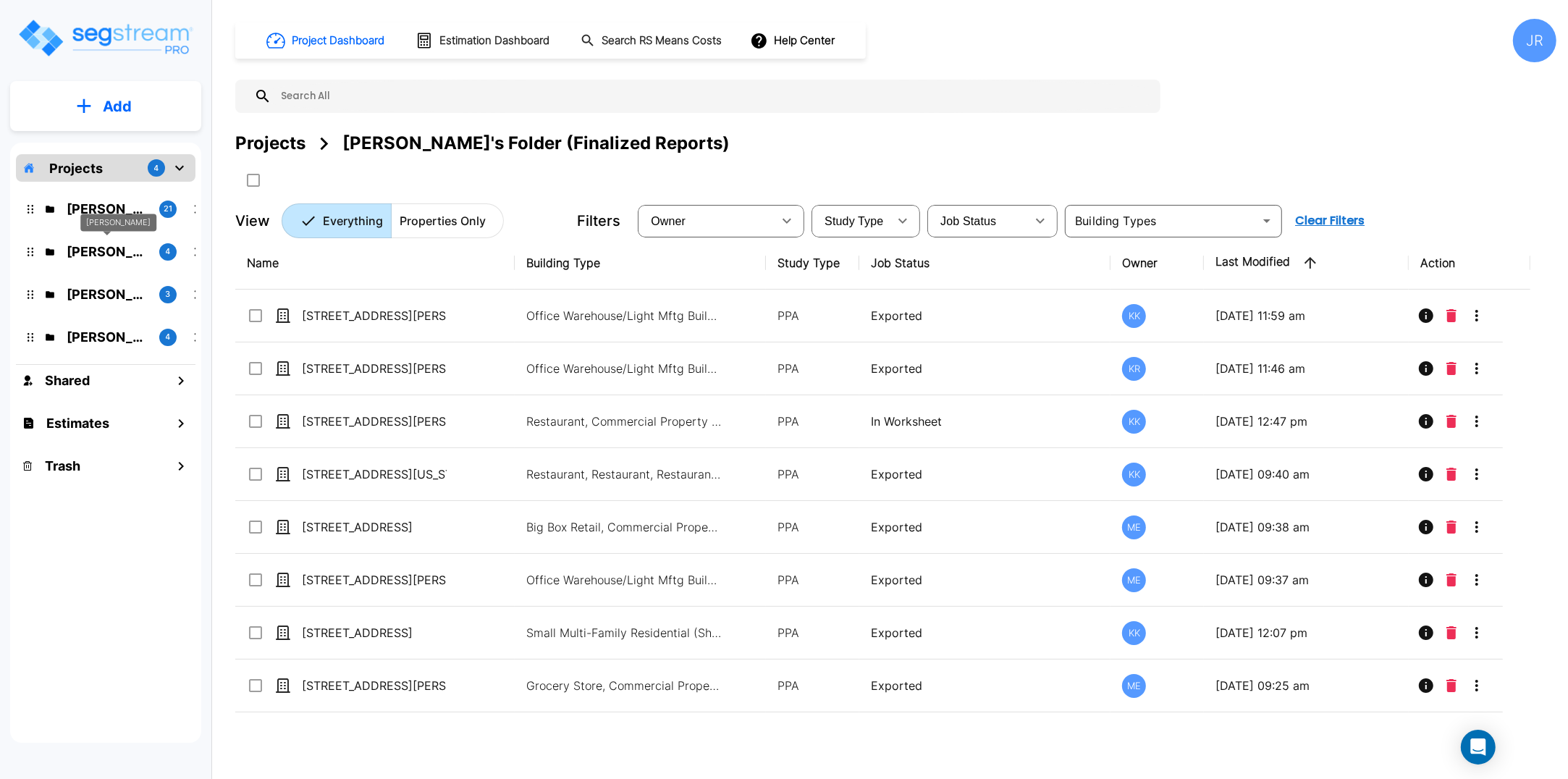
click at [103, 250] on p "[PERSON_NAME]" at bounding box center [108, 252] width 81 height 20
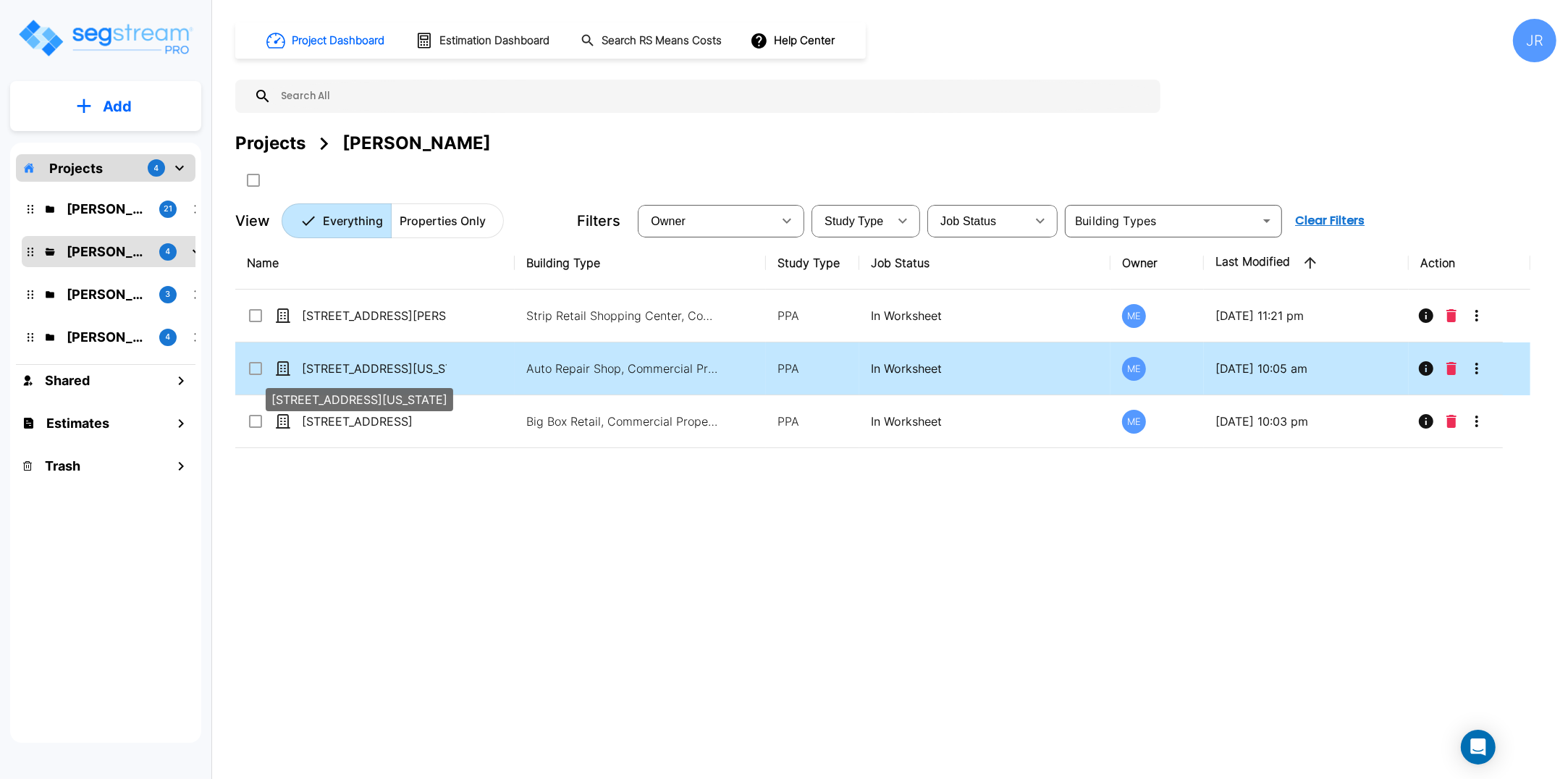
click at [391, 368] on p "[STREET_ADDRESS][US_STATE]" at bounding box center [375, 368] width 145 height 17
checkbox input "true"
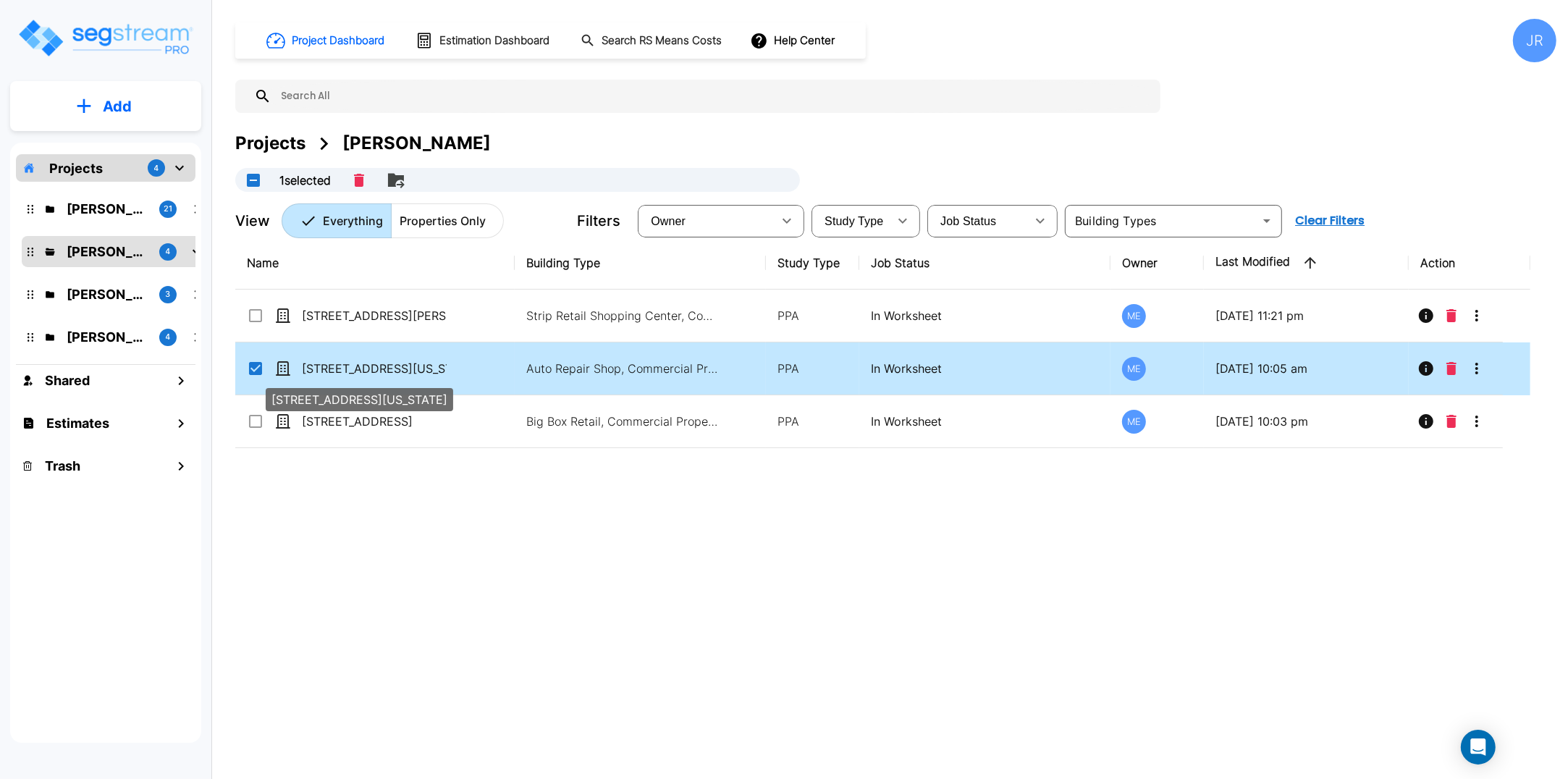
click at [391, 368] on p "[STREET_ADDRESS][US_STATE]" at bounding box center [375, 368] width 145 height 17
